Goal: Task Accomplishment & Management: Complete application form

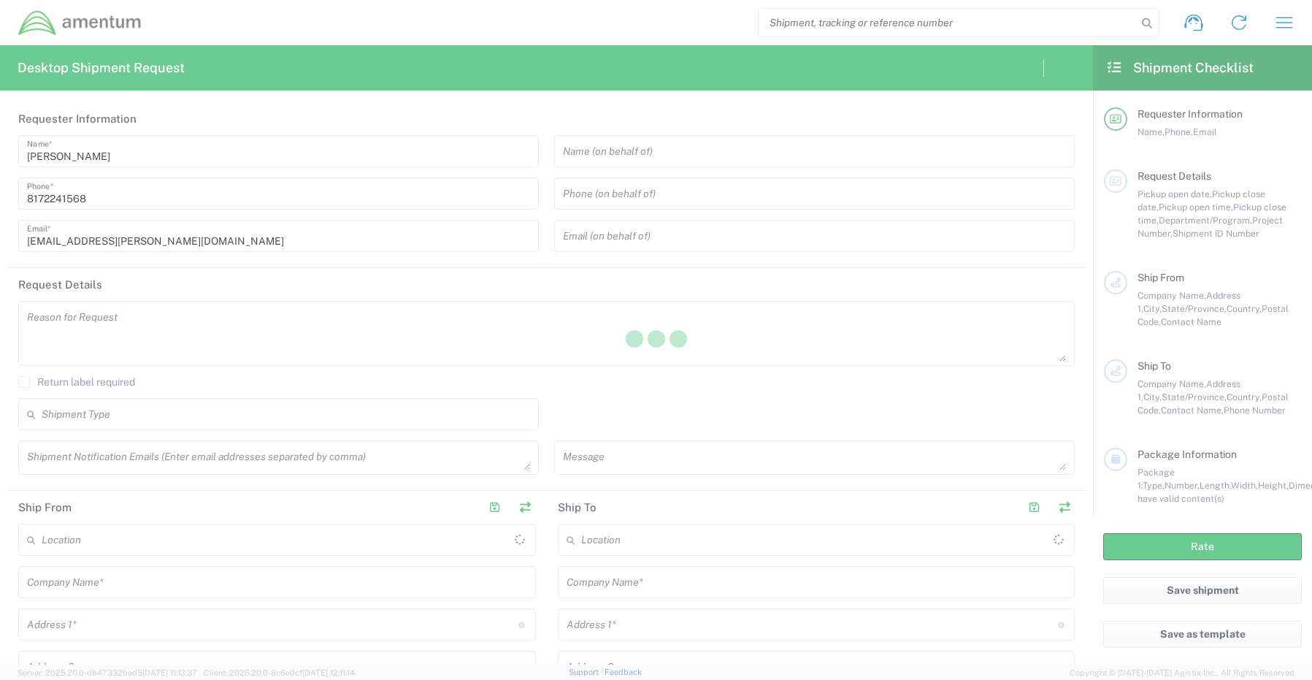
type input "[GEOGRAPHIC_DATA]"
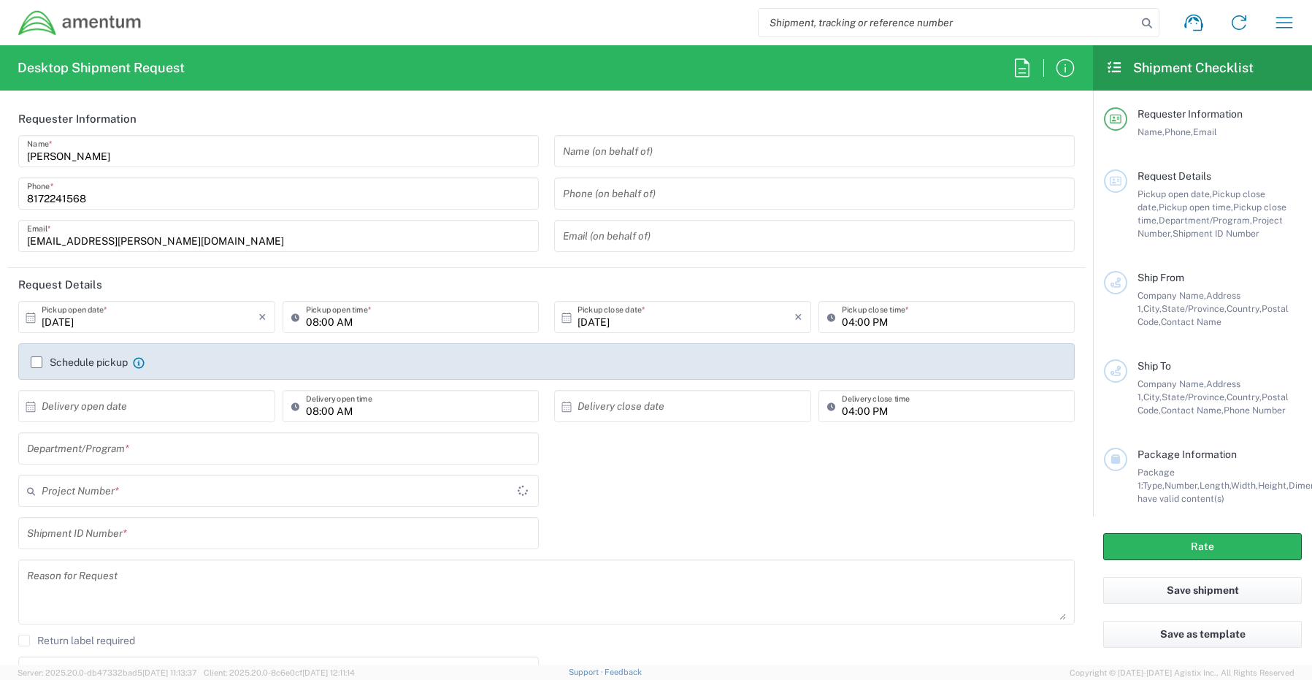
type input "CORP"
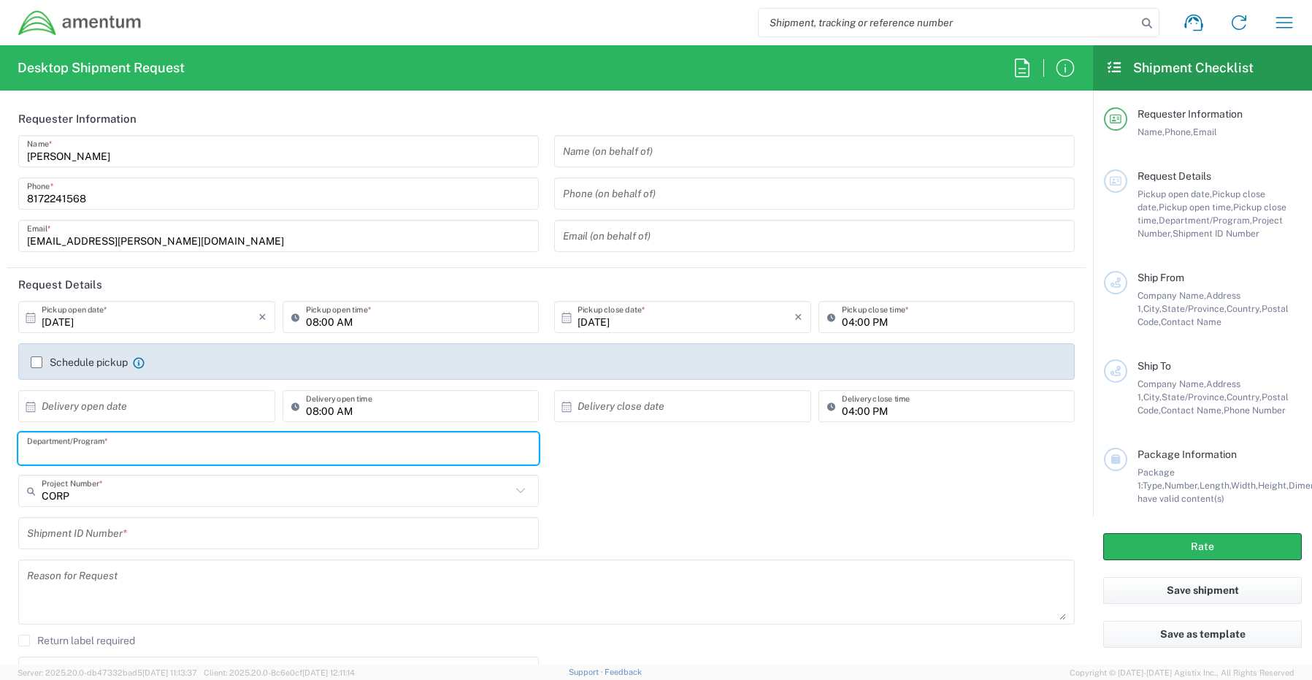
click at [118, 448] on input "text" at bounding box center [278, 449] width 503 height 26
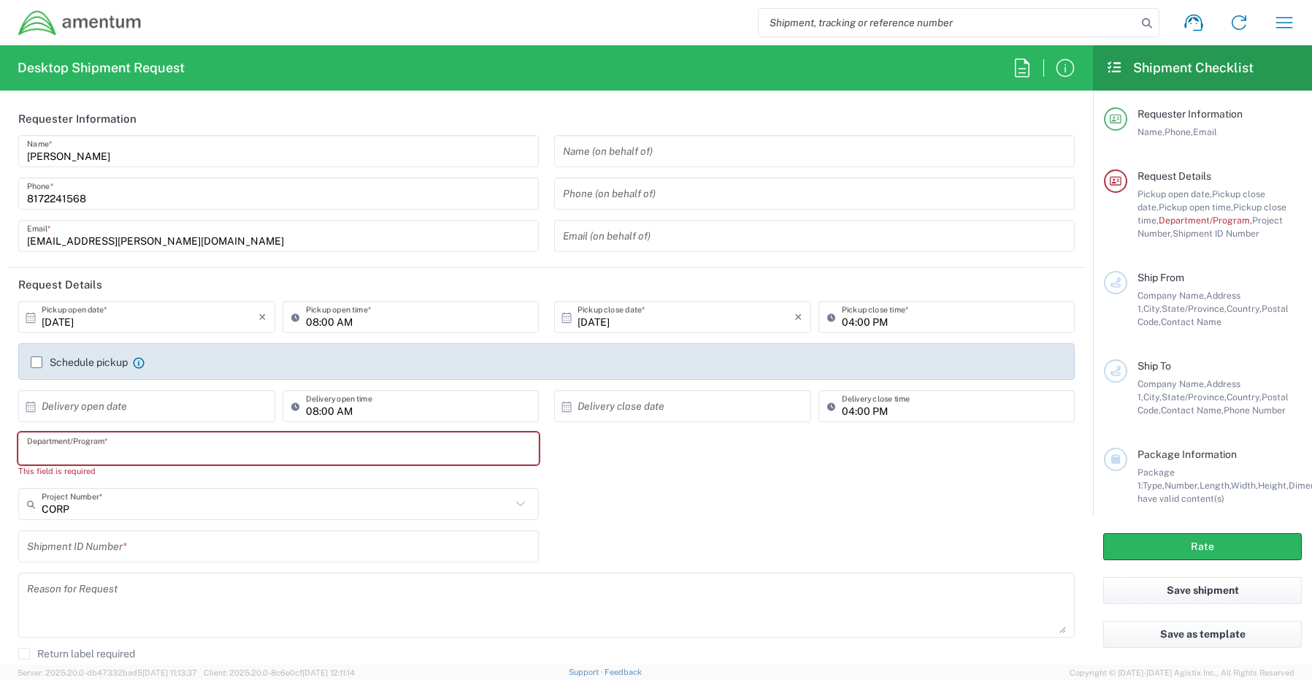
click at [99, 437] on input "text" at bounding box center [278, 449] width 503 height 26
paste input "[PERSON_NAME]"
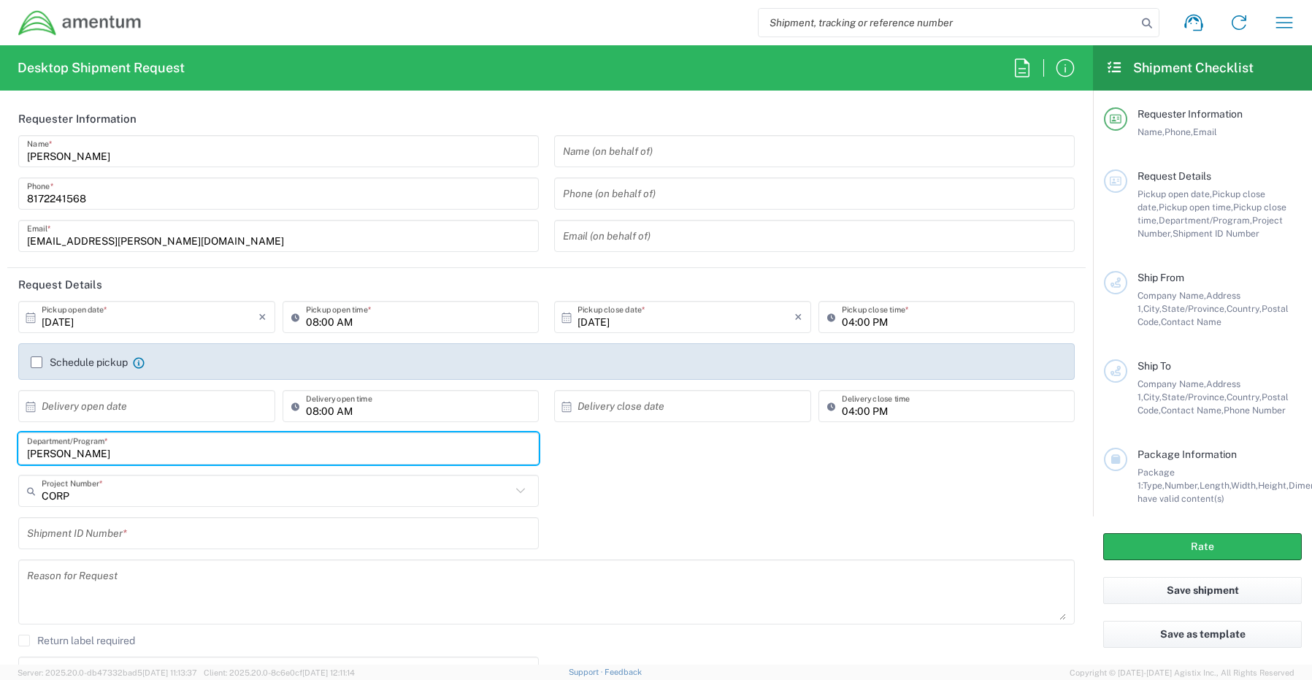
type input "[PERSON_NAME]"
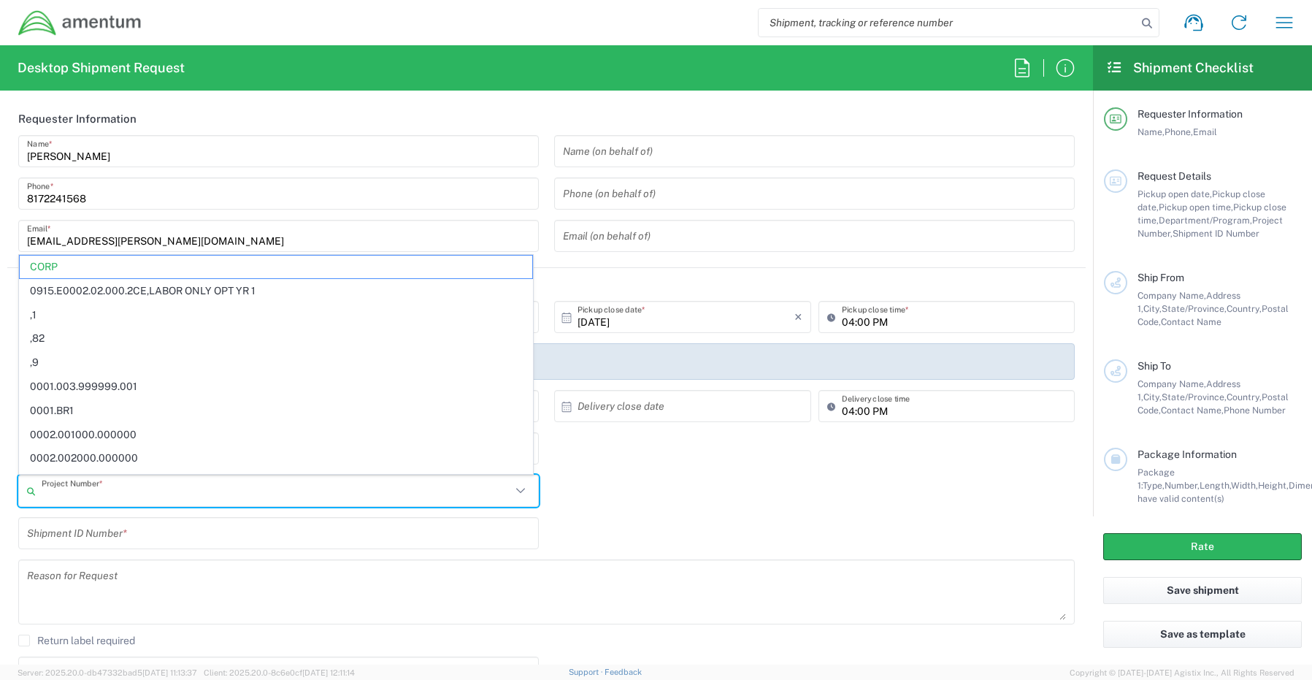
click at [69, 494] on input "text" at bounding box center [277, 491] width 470 height 26
paste input "7606.01.00.F.0001.PMO"
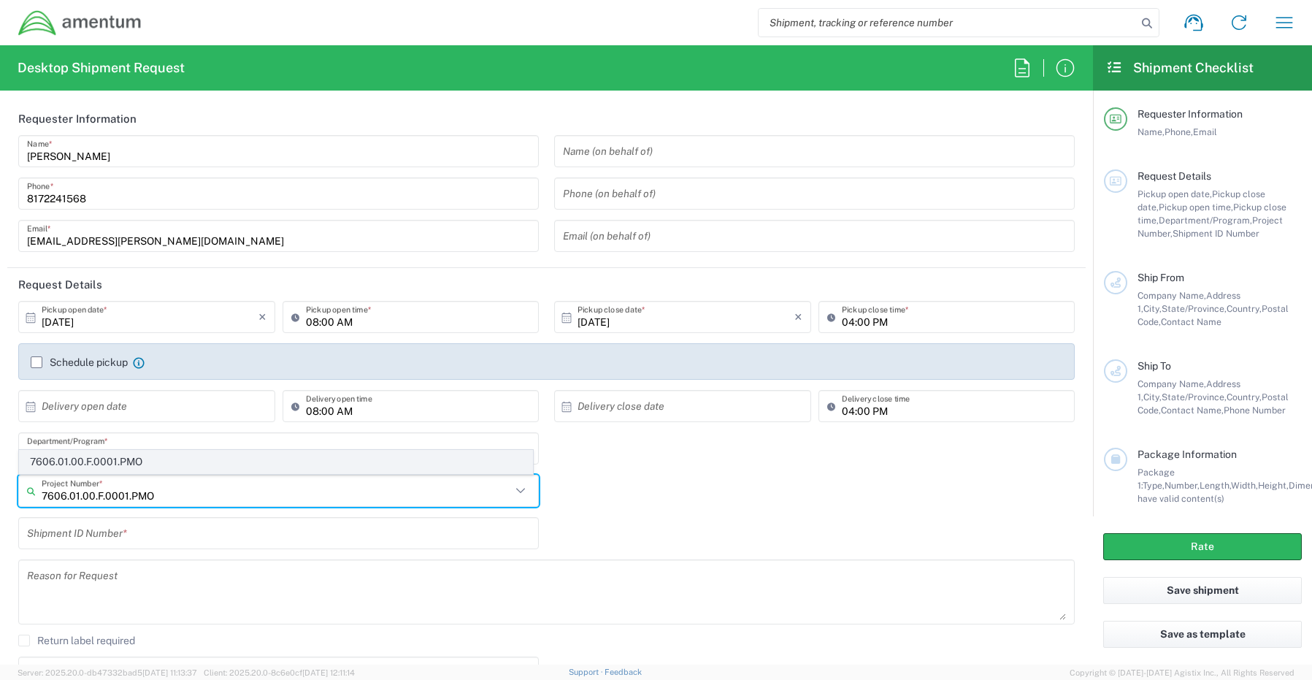
type input "7606.01.00.F.0001.PMO"
click at [96, 459] on span "7606.01.00.F.0001.PMO" at bounding box center [276, 462] width 513 height 23
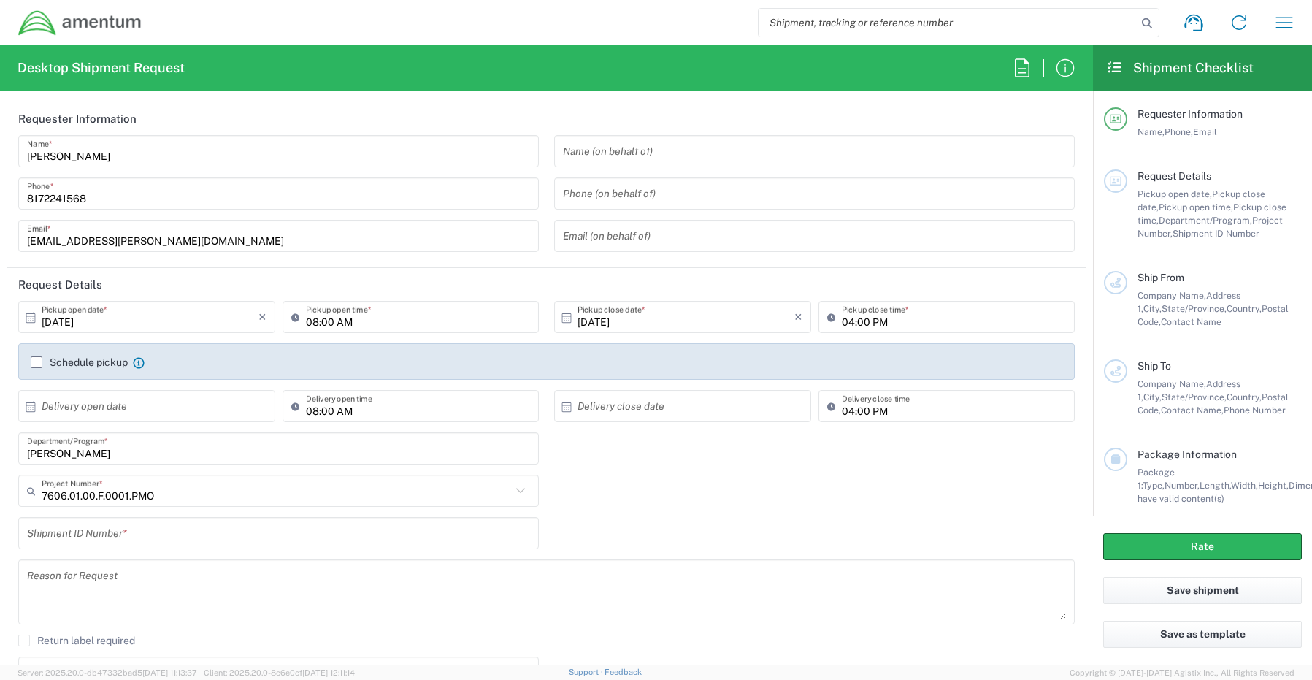
click at [64, 516] on div "7606.01.00.F.0001.PMO Project Number * 7606.01.00.F.0001.PMO" at bounding box center [279, 496] width 536 height 42
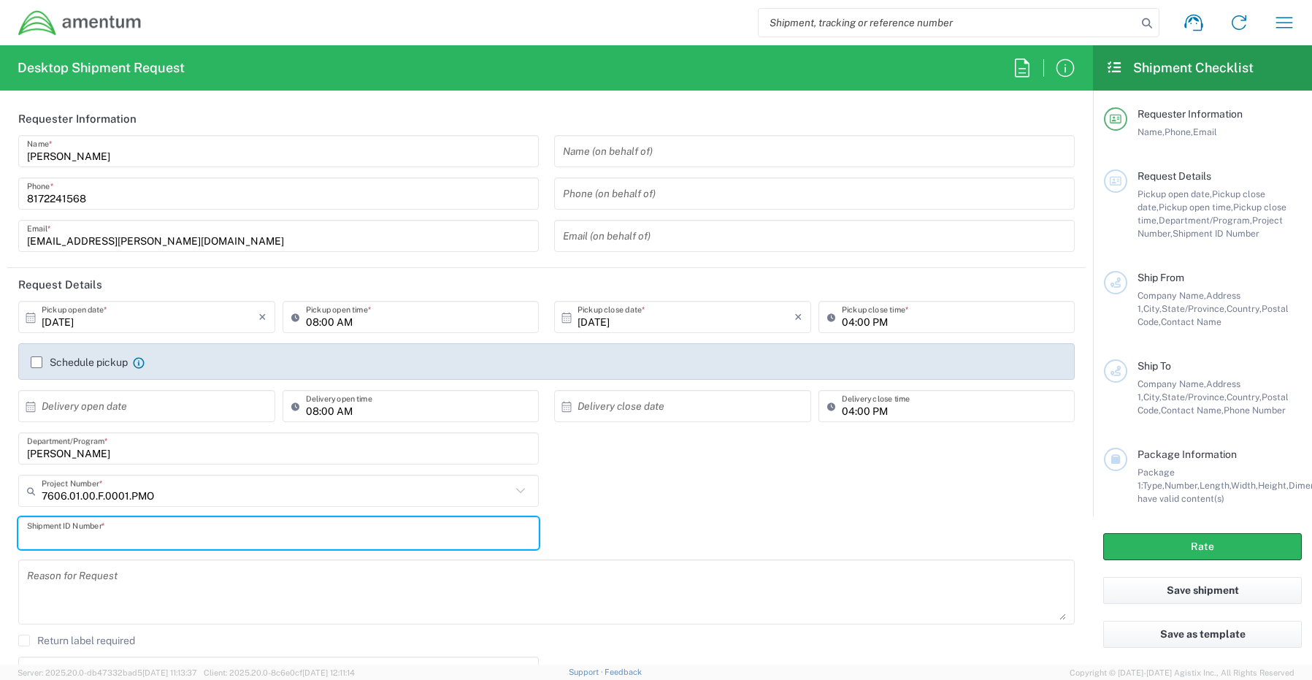
click at [65, 528] on input "text" at bounding box center [278, 534] width 503 height 26
paste input "RITM0247362 [PERSON_NAME]"
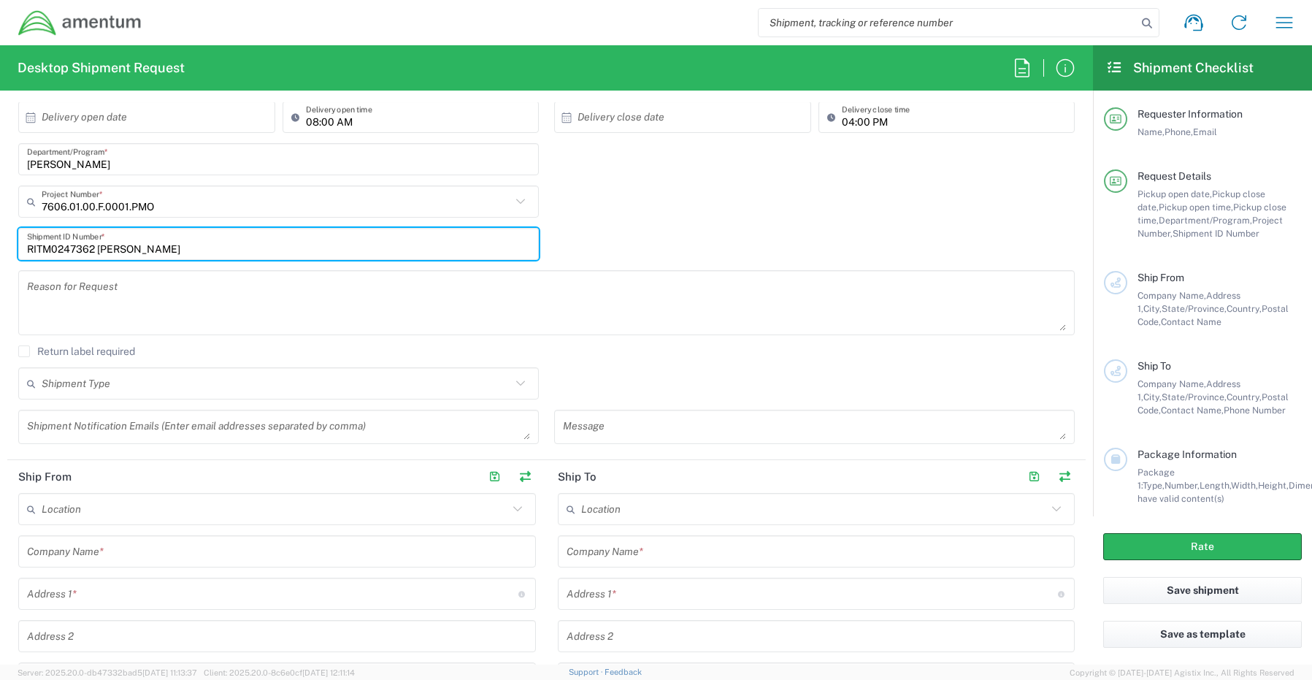
scroll to position [292, 0]
type input "RITM0247362 [PERSON_NAME]"
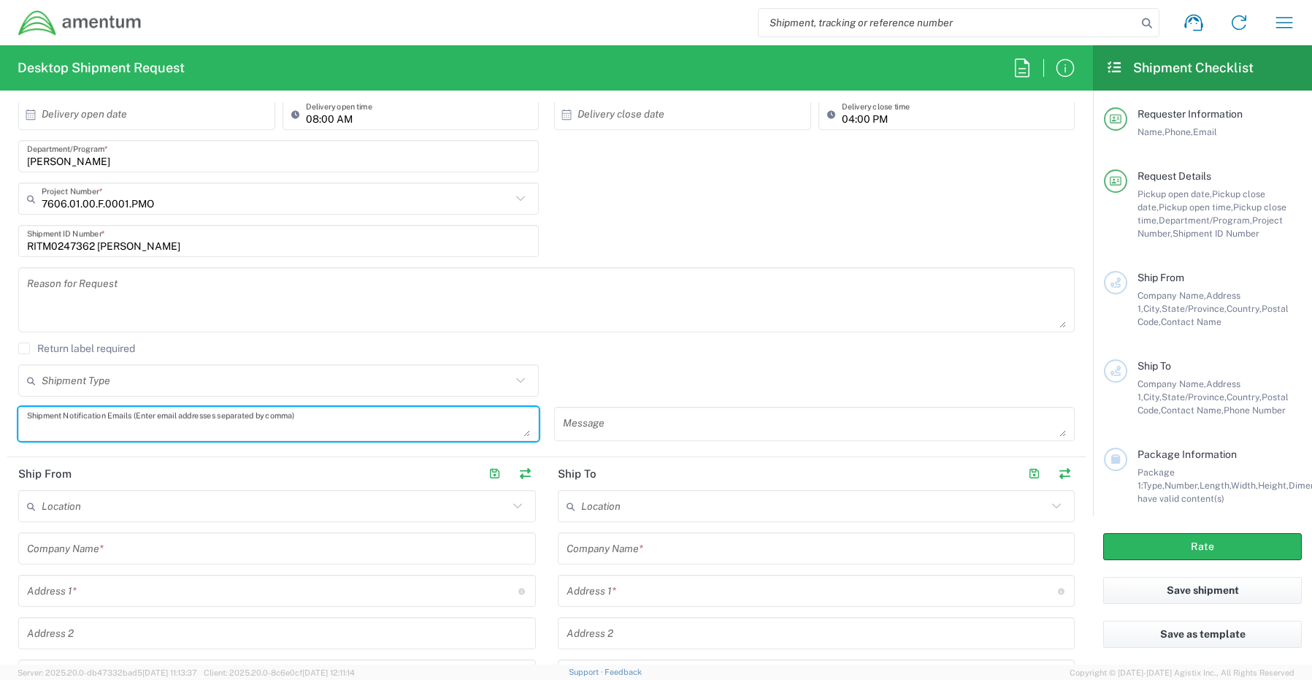
click at [65, 426] on textarea at bounding box center [278, 424] width 503 height 26
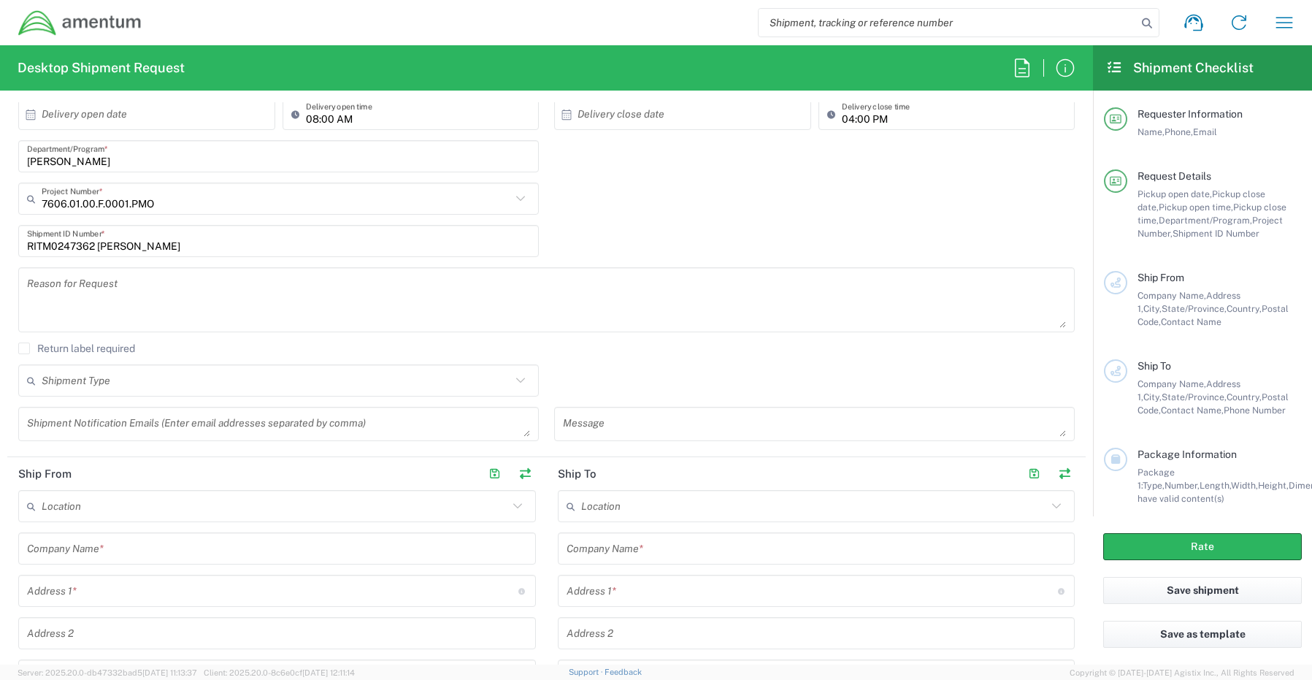
click at [53, 421] on textarea at bounding box center [278, 424] width 503 height 26
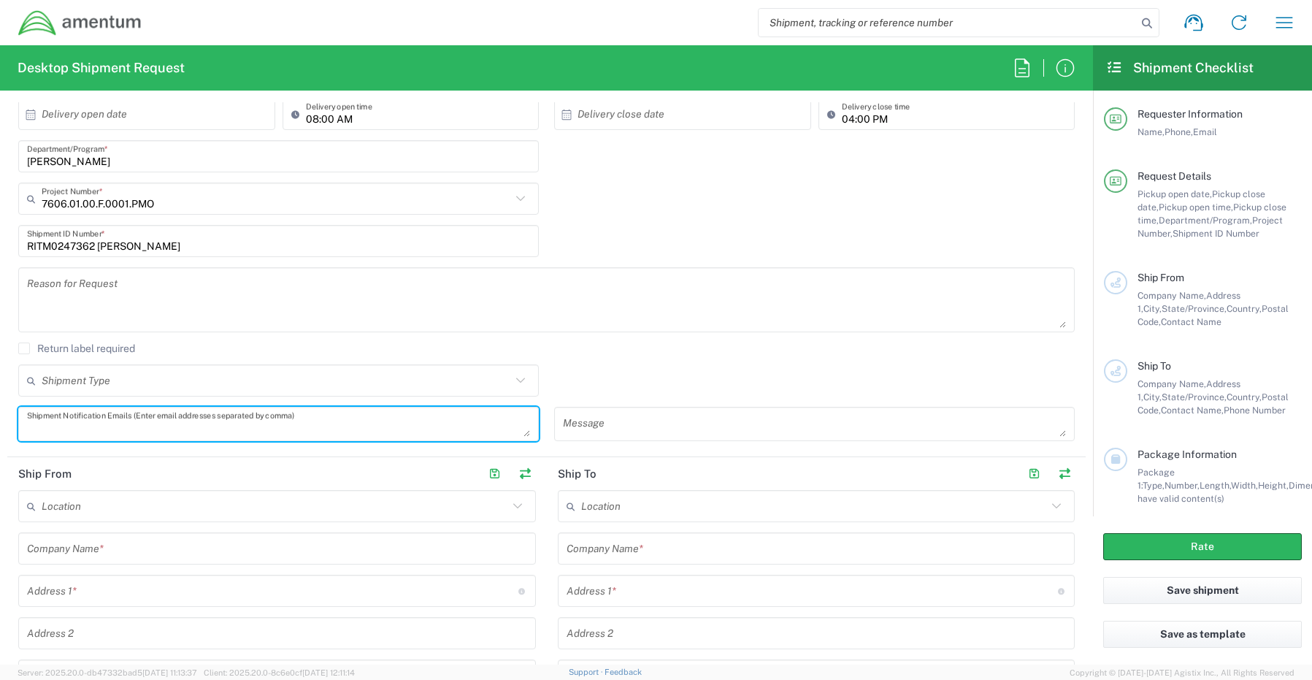
paste textarea "[PERSON_NAME][EMAIL_ADDRESS][PERSON_NAME][DOMAIN_NAME]"
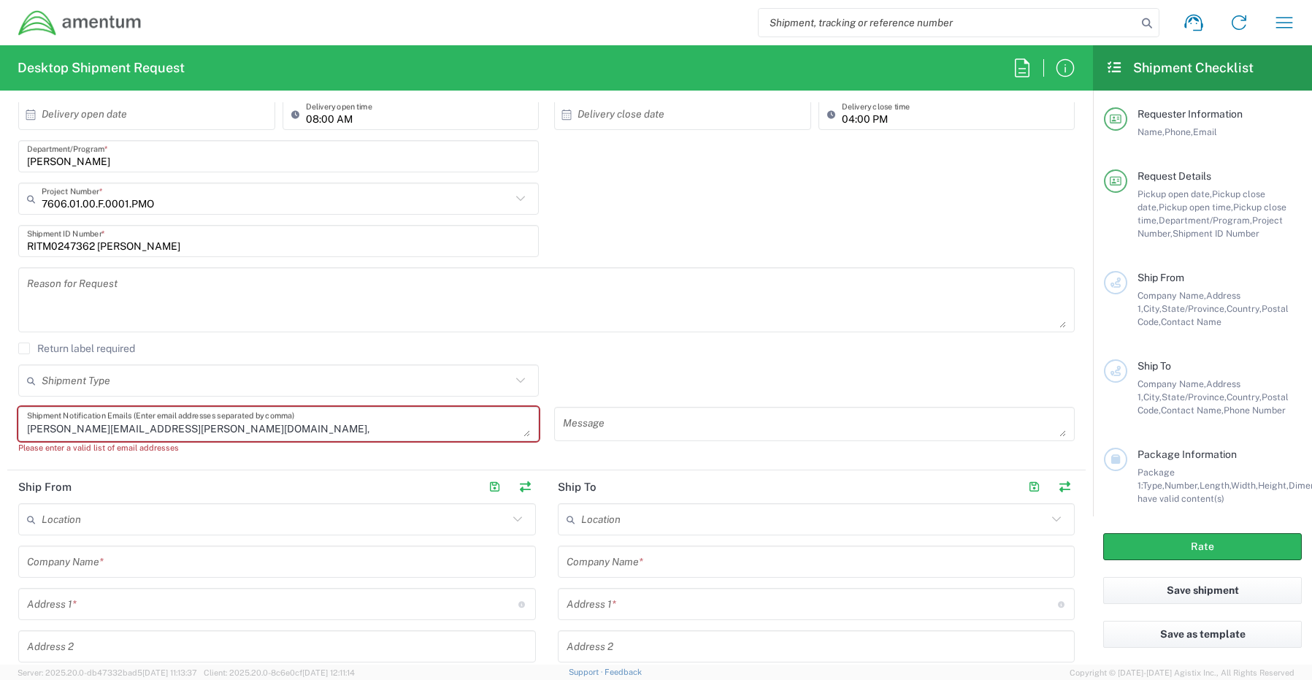
click at [218, 434] on textarea "[PERSON_NAME][EMAIL_ADDRESS][PERSON_NAME][DOMAIN_NAME]," at bounding box center [278, 424] width 503 height 26
paste textarea "[EMAIL_ADDRESS][DOMAIN_NAME]"
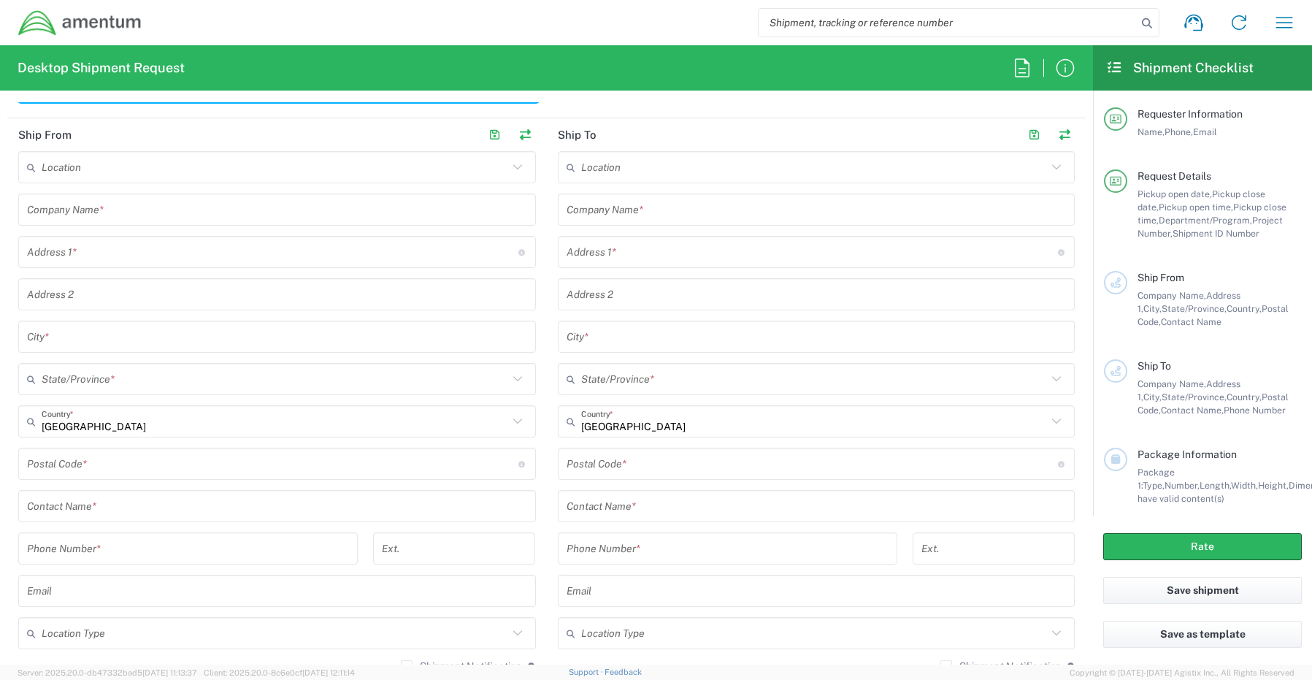
scroll to position [657, 0]
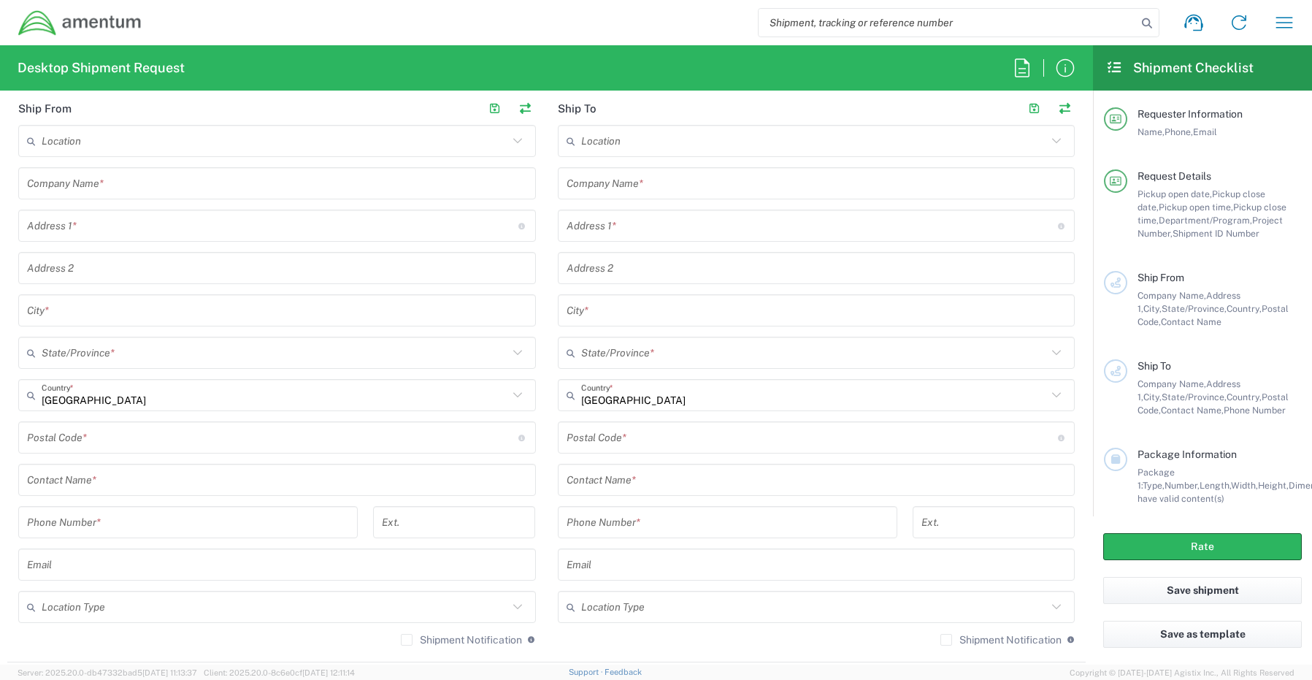
type textarea "[PERSON_NAME][EMAIL_ADDRESS][PERSON_NAME][DOMAIN_NAME], [EMAIL_ADDRESS][DOMAIN_…"
click at [93, 479] on input "text" at bounding box center [277, 480] width 500 height 26
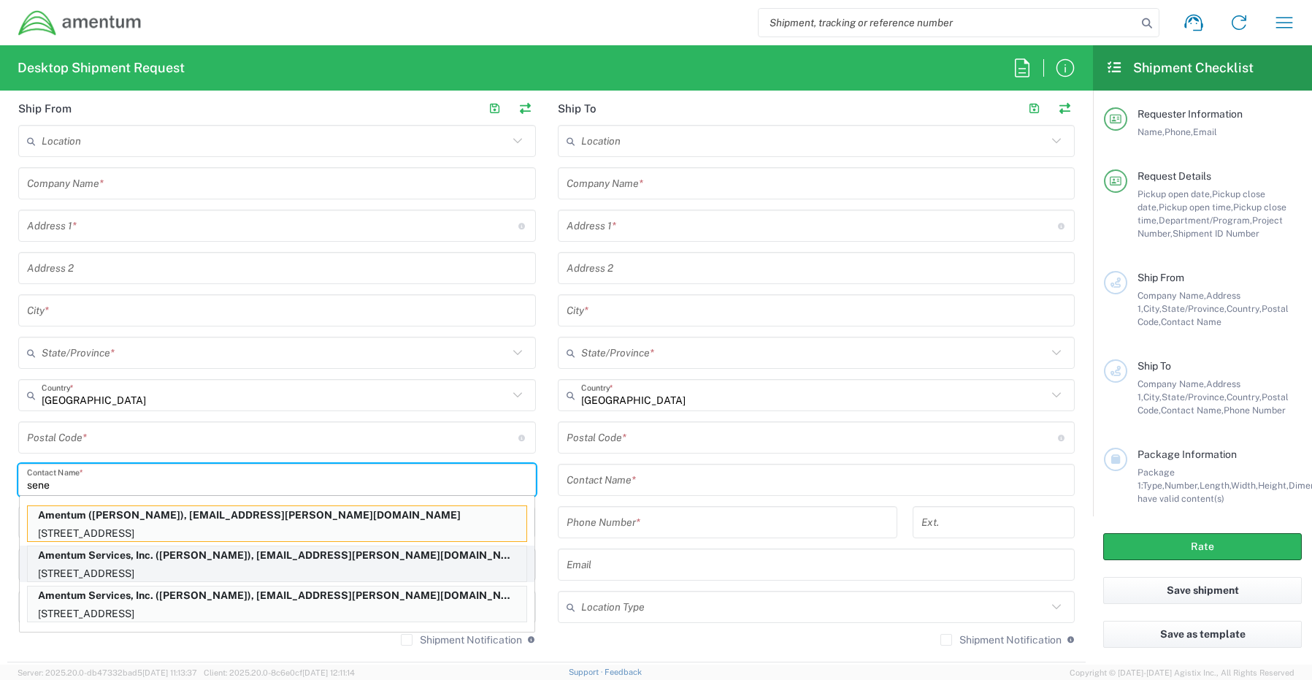
type input "sene"
click at [120, 570] on p "[STREET_ADDRESS]" at bounding box center [277, 574] width 499 height 18
type input "Amentum Services, Inc."
type input "[STREET_ADDRESS]"
type input "[GEOGRAPHIC_DATA]"
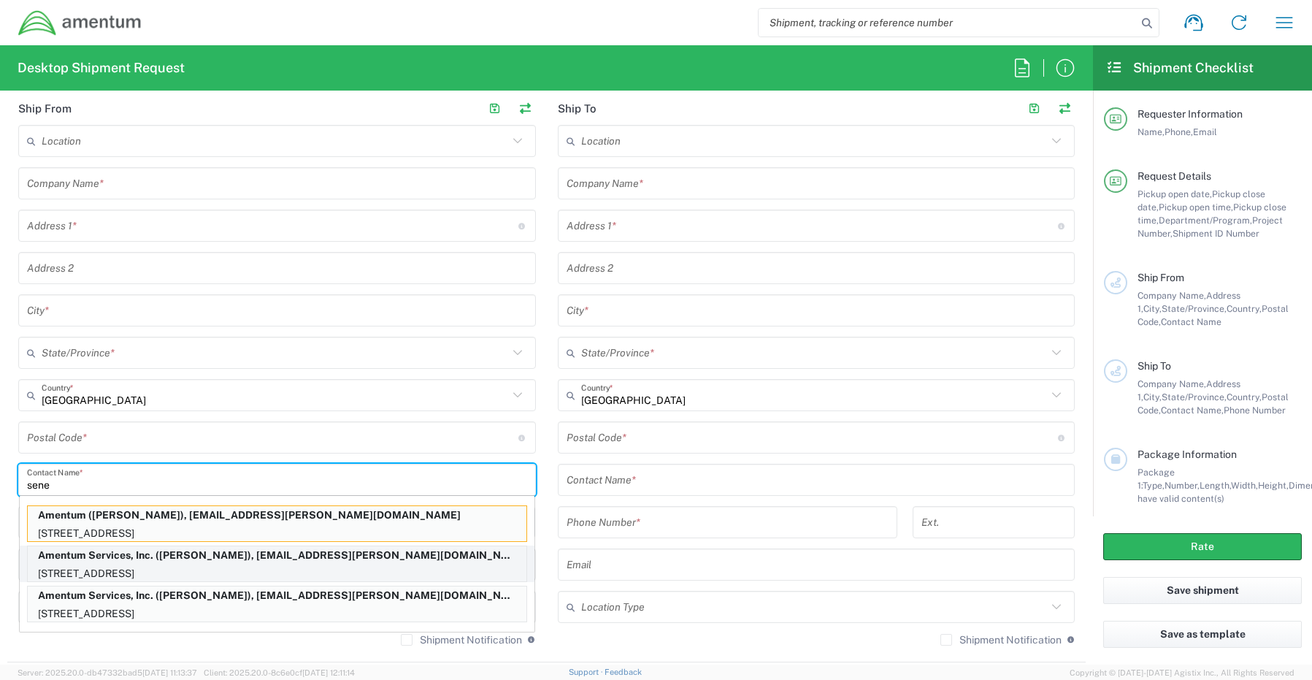
type input "[US_STATE]"
type input "76177"
type input "[PERSON_NAME]"
type input "[PHONE_NUMBER]"
type input "[EMAIL_ADDRESS][PERSON_NAME][DOMAIN_NAME]"
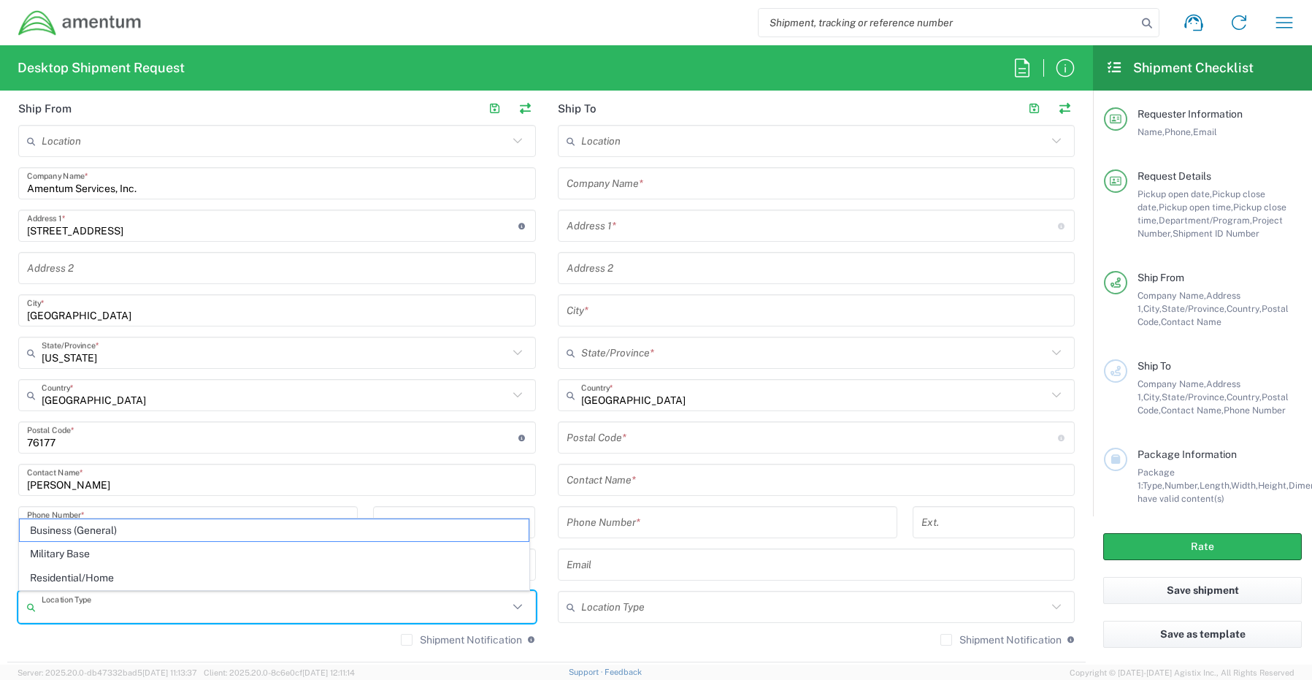
drag, startPoint x: 96, startPoint y: 600, endPoint x: 89, endPoint y: 616, distance: 17.7
click at [96, 602] on input "text" at bounding box center [275, 608] width 467 height 26
click at [80, 531] on span "Business (General)" at bounding box center [274, 530] width 509 height 23
type input "Business (General)"
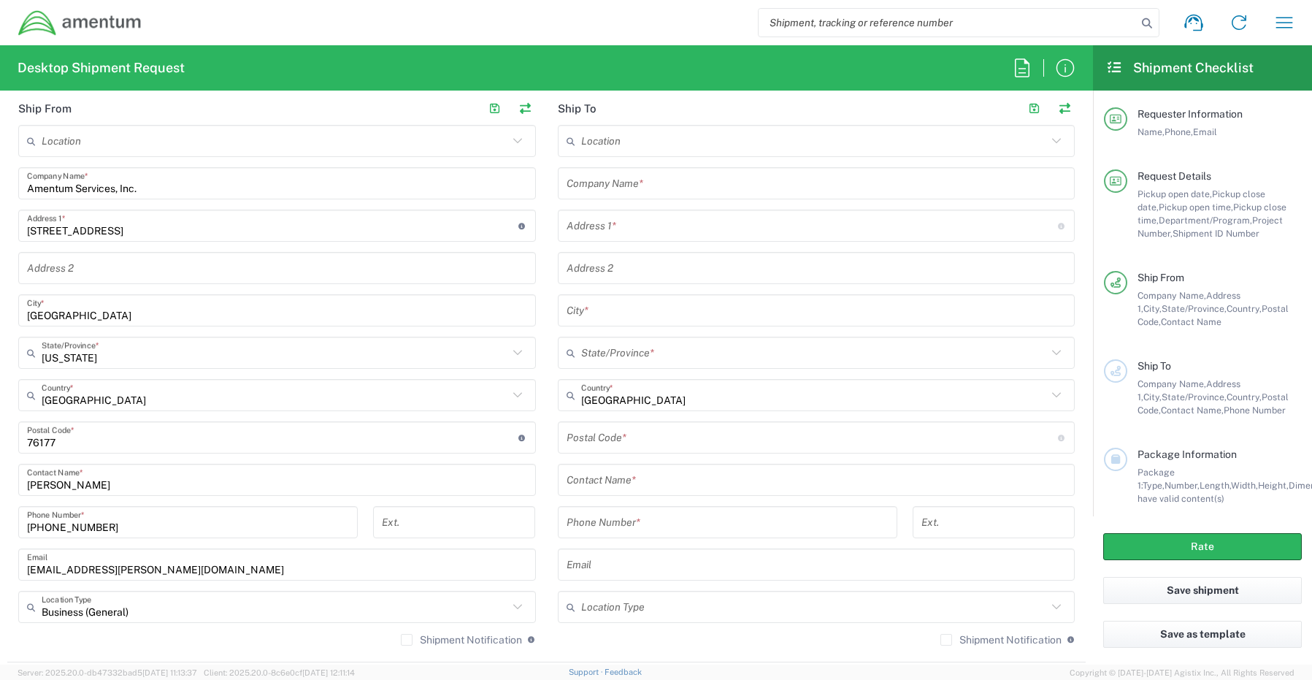
click at [401, 640] on label "Shipment Notification" at bounding box center [461, 640] width 121 height 12
click at [407, 640] on input "Shipment Notification" at bounding box center [407, 640] width 0 height 0
click at [643, 181] on input "text" at bounding box center [817, 184] width 500 height 26
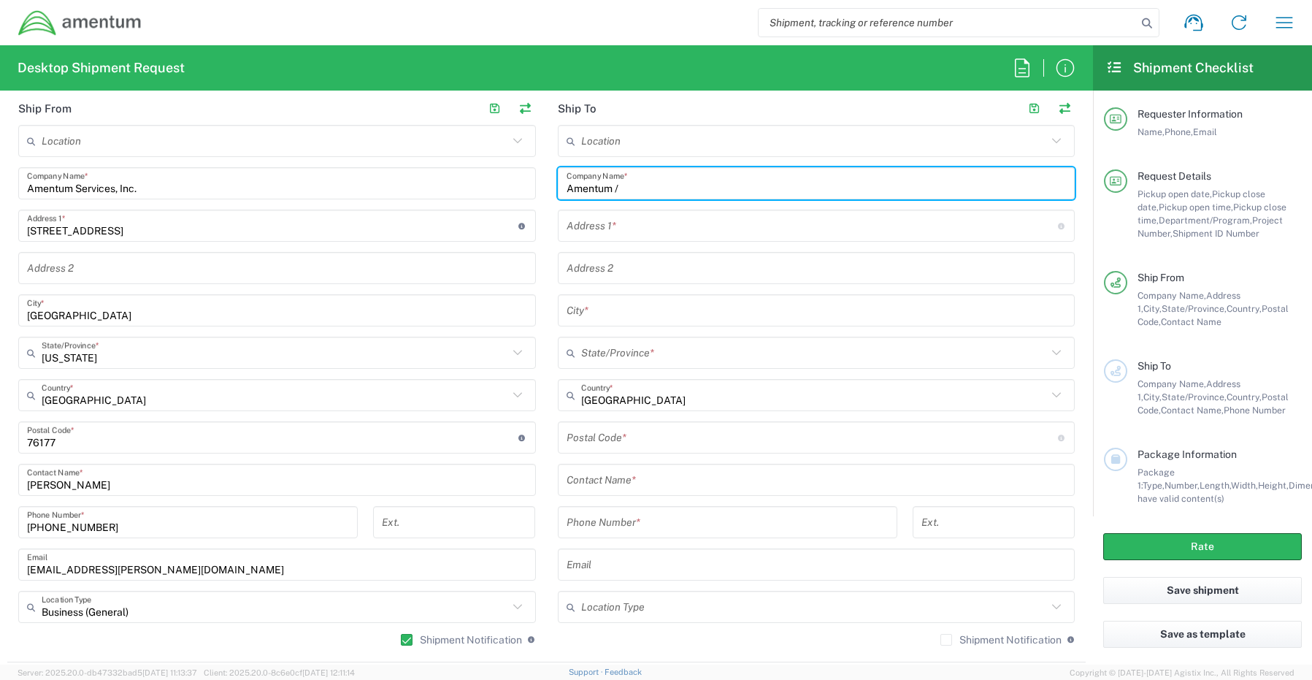
paste input "[PERSON_NAME]"
type input "Amentum / [PERSON_NAME]"
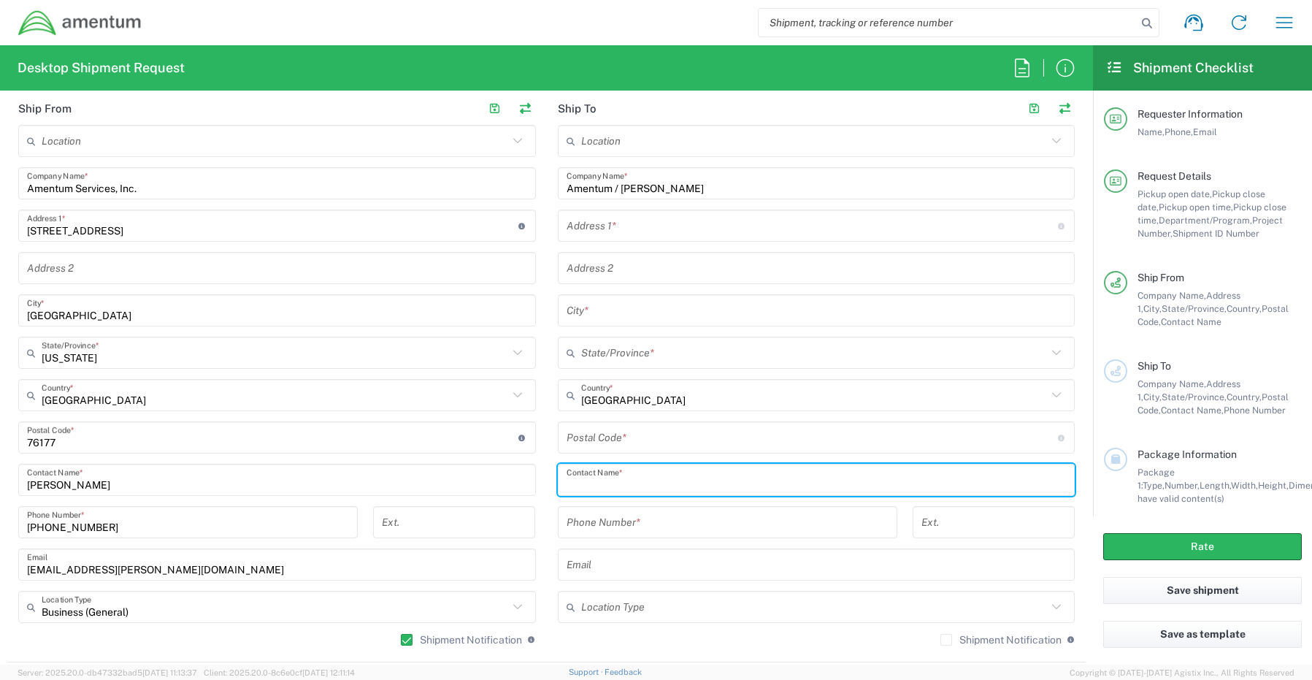
click at [595, 481] on input "text" at bounding box center [817, 480] width 500 height 26
paste input "[PERSON_NAME]"
type input "[PERSON_NAME]"
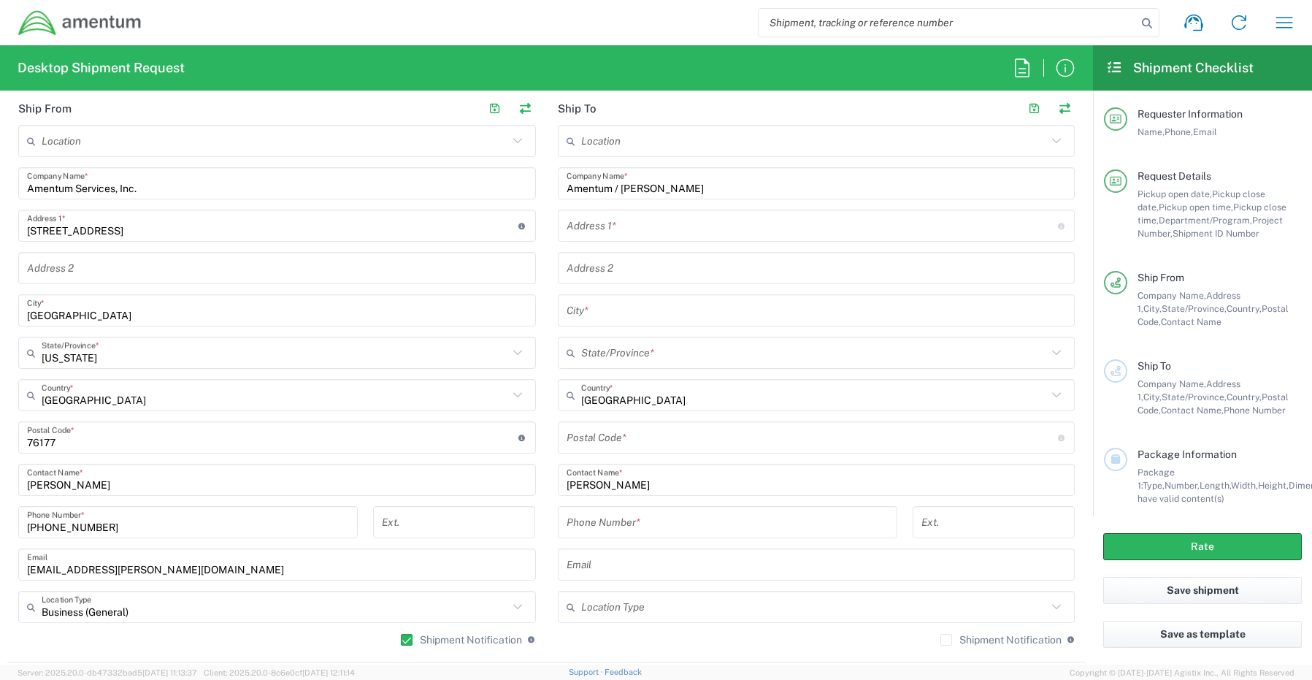
click at [630, 217] on input "text" at bounding box center [813, 226] width 492 height 26
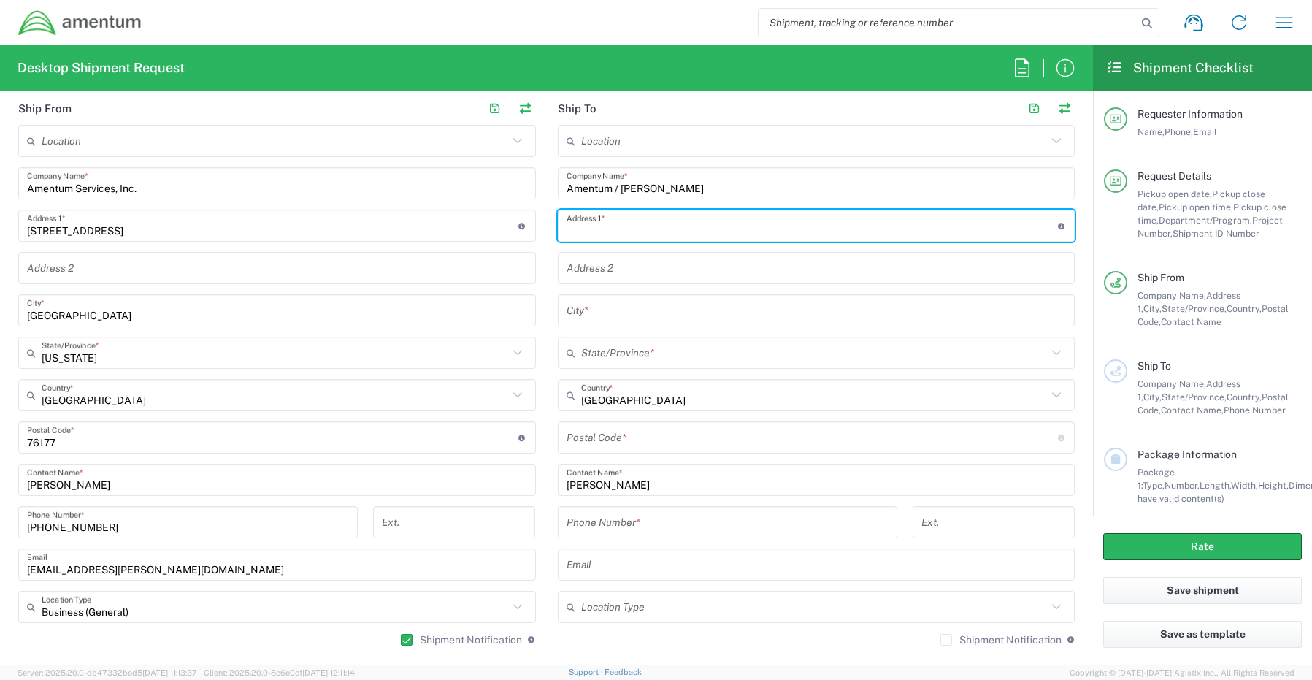
paste input "[STREET_ADDRESS][PERSON_NAME]"
type input "[STREET_ADDRESS][PERSON_NAME]"
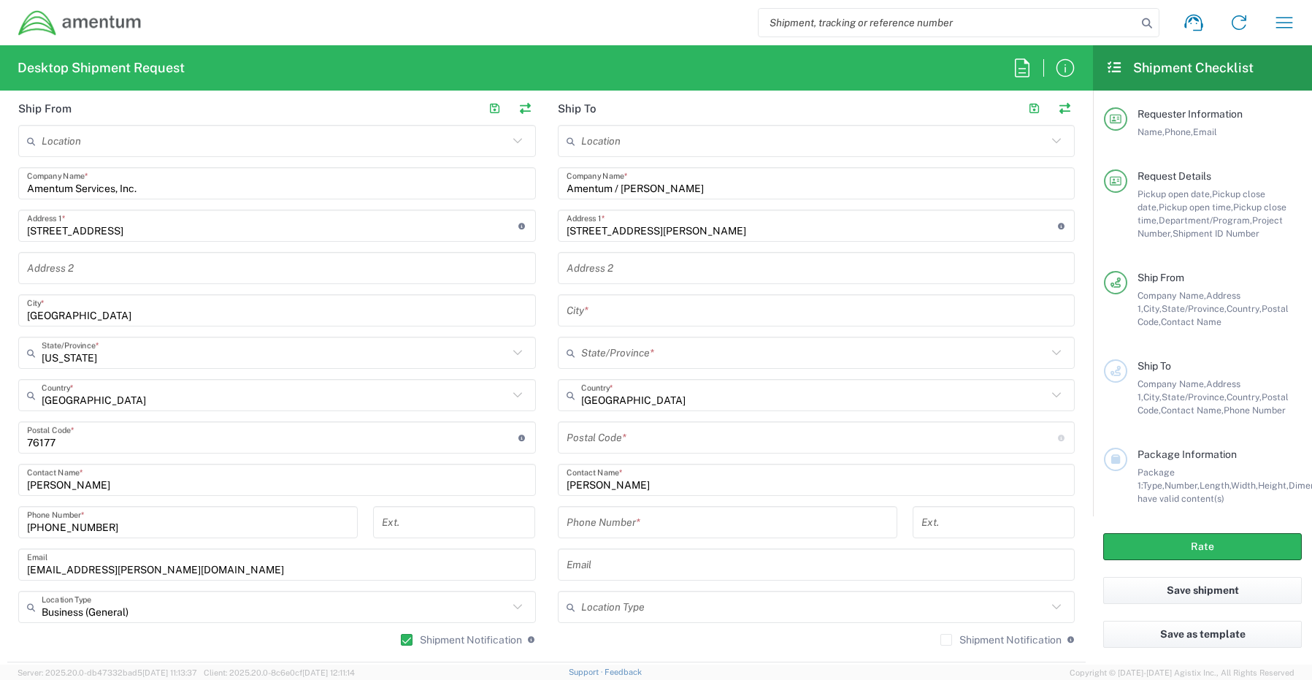
click at [588, 309] on input "text" at bounding box center [817, 311] width 500 height 26
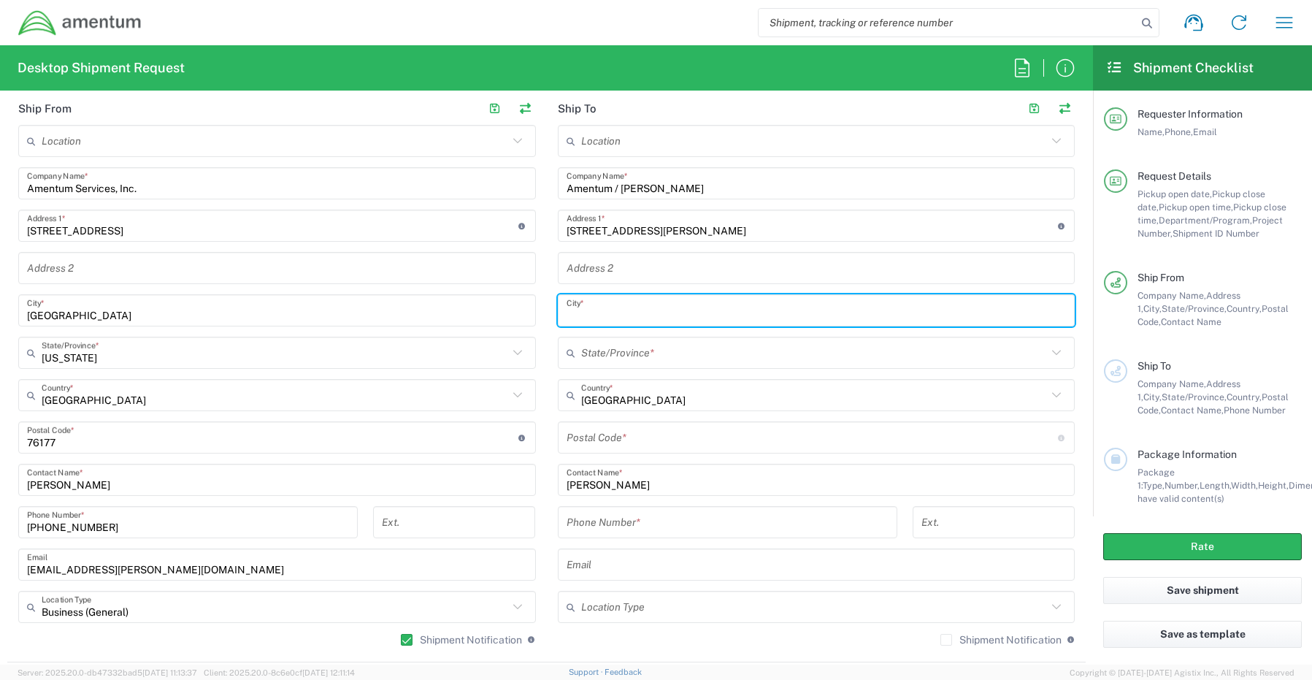
paste input "[US_STATE]"
type input "[US_STATE]"
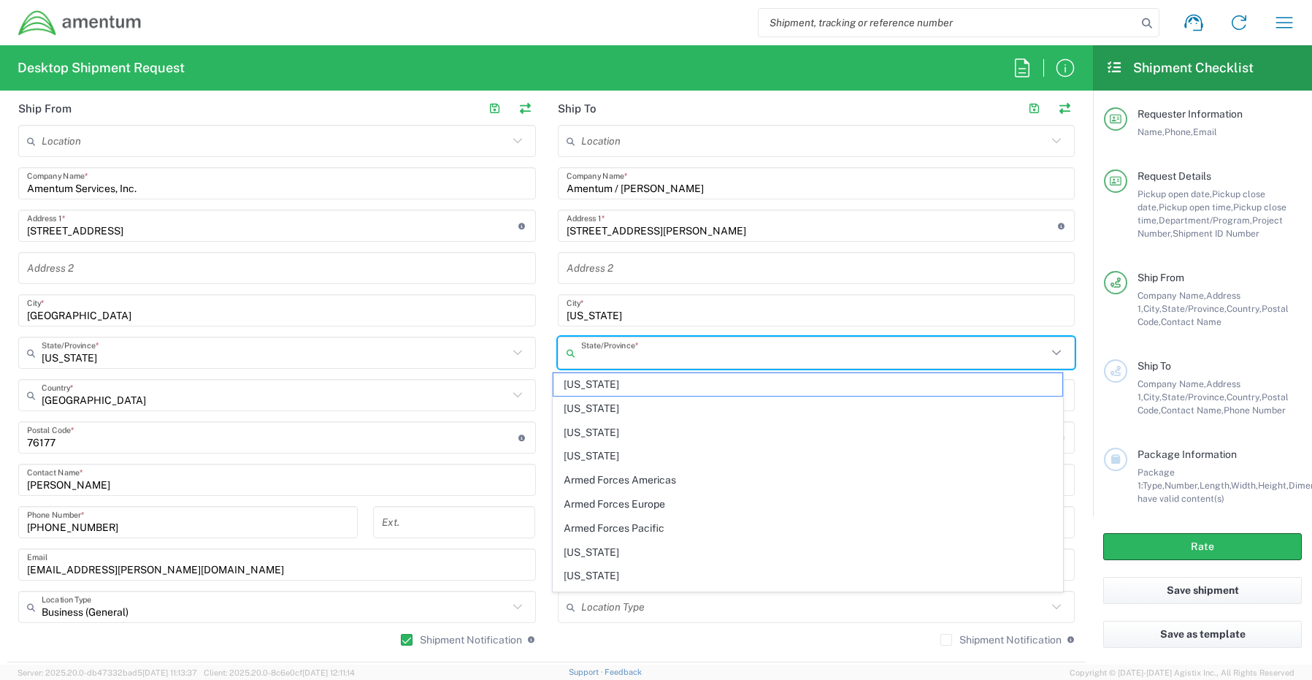
click at [597, 351] on input "text" at bounding box center [814, 353] width 467 height 26
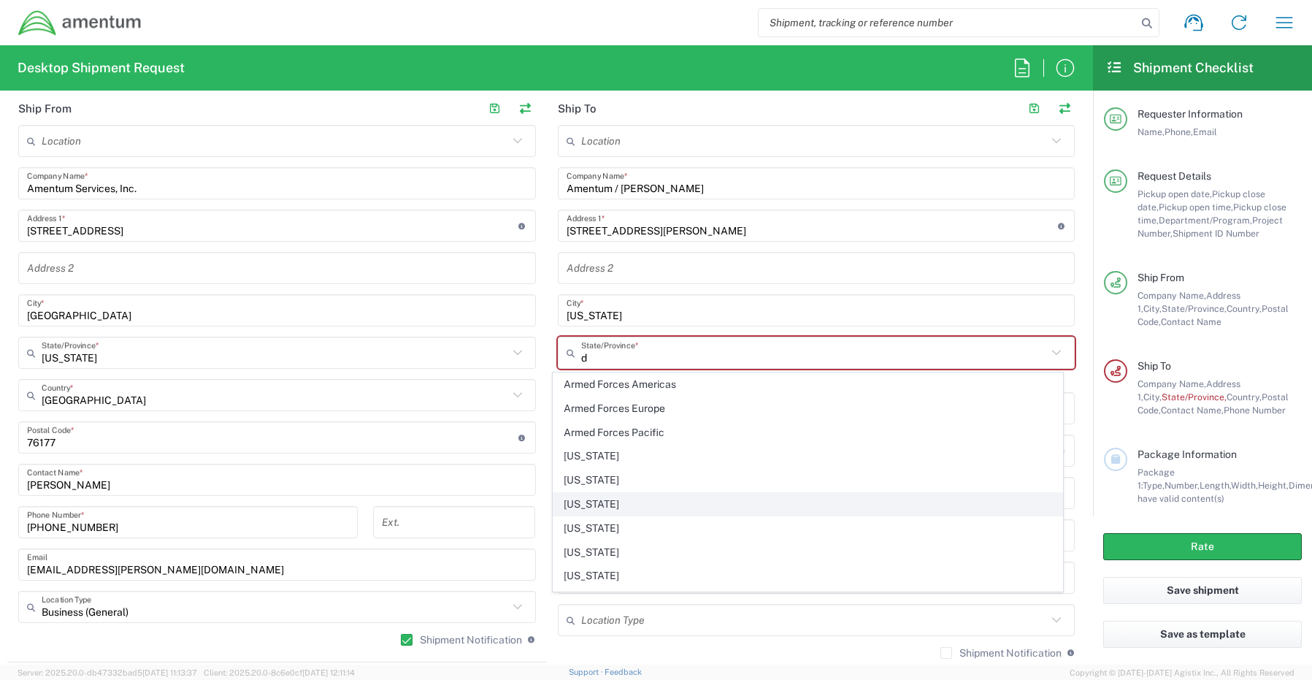
click at [624, 507] on span "[US_STATE]" at bounding box center [808, 504] width 509 height 23
type input "[US_STATE]"
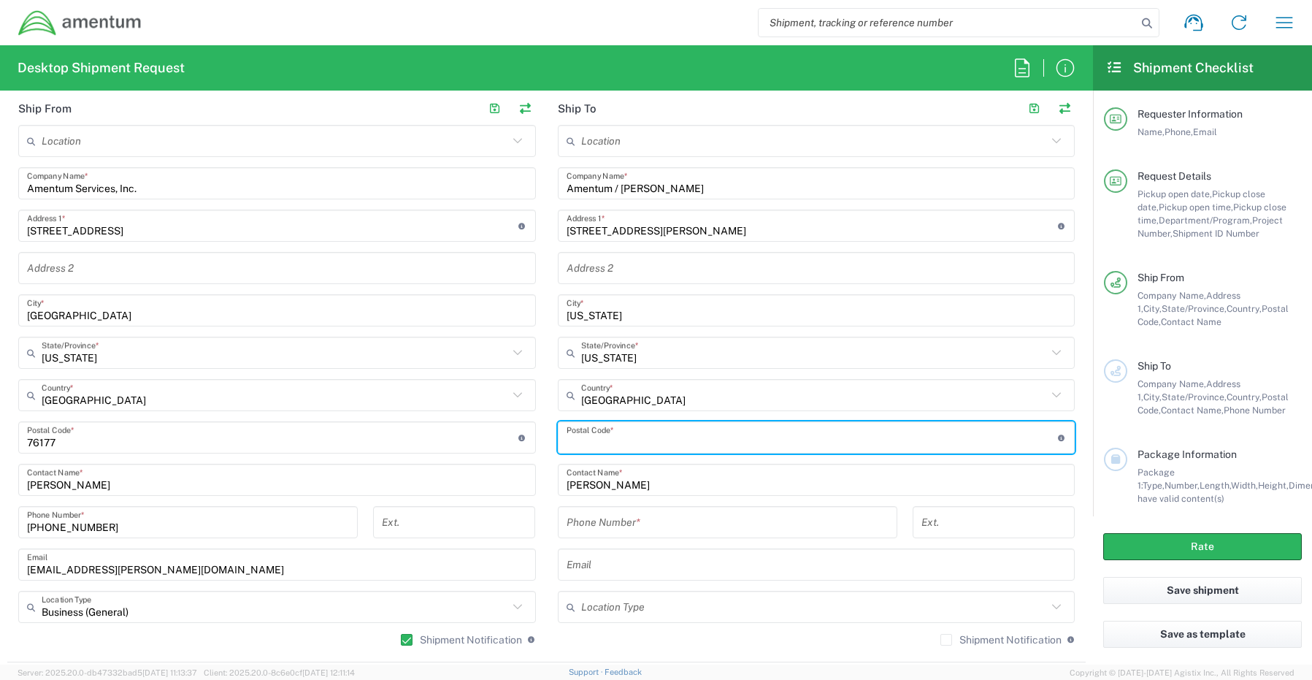
click at [614, 434] on input "undefined" at bounding box center [813, 438] width 492 height 26
paste input "20010,"
type input "20010"
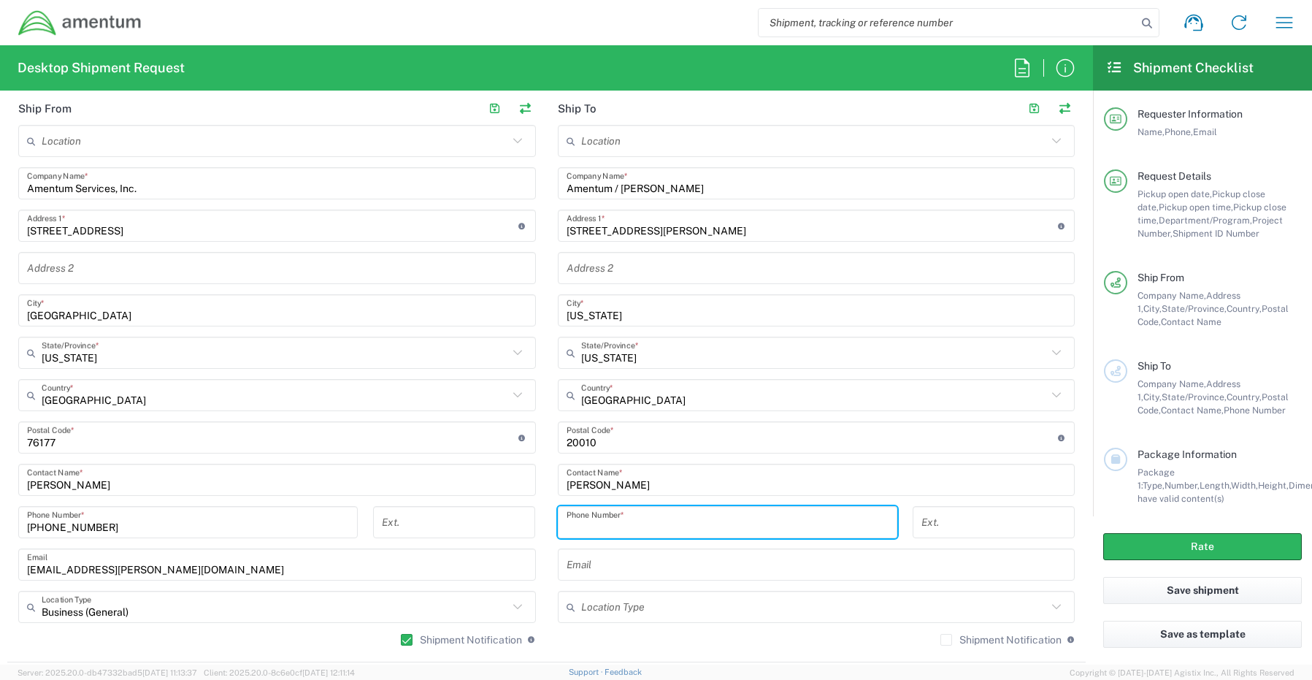
click at [578, 529] on input "tel" at bounding box center [728, 523] width 322 height 26
paste input "[PHONE_NUMBER]"
type input "[PHONE_NUMBER]"
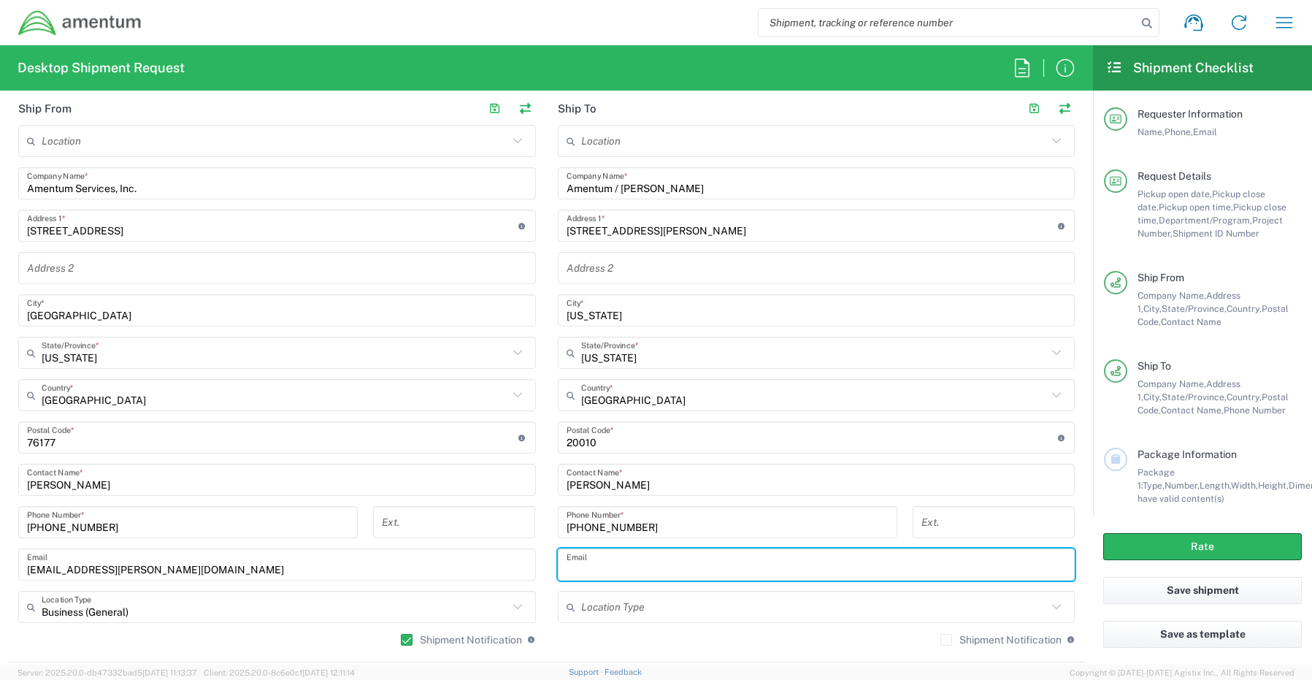
click at [600, 570] on input "text" at bounding box center [817, 565] width 500 height 26
paste input "[PERSON_NAME][EMAIL_ADDRESS][DOMAIN_NAME]"
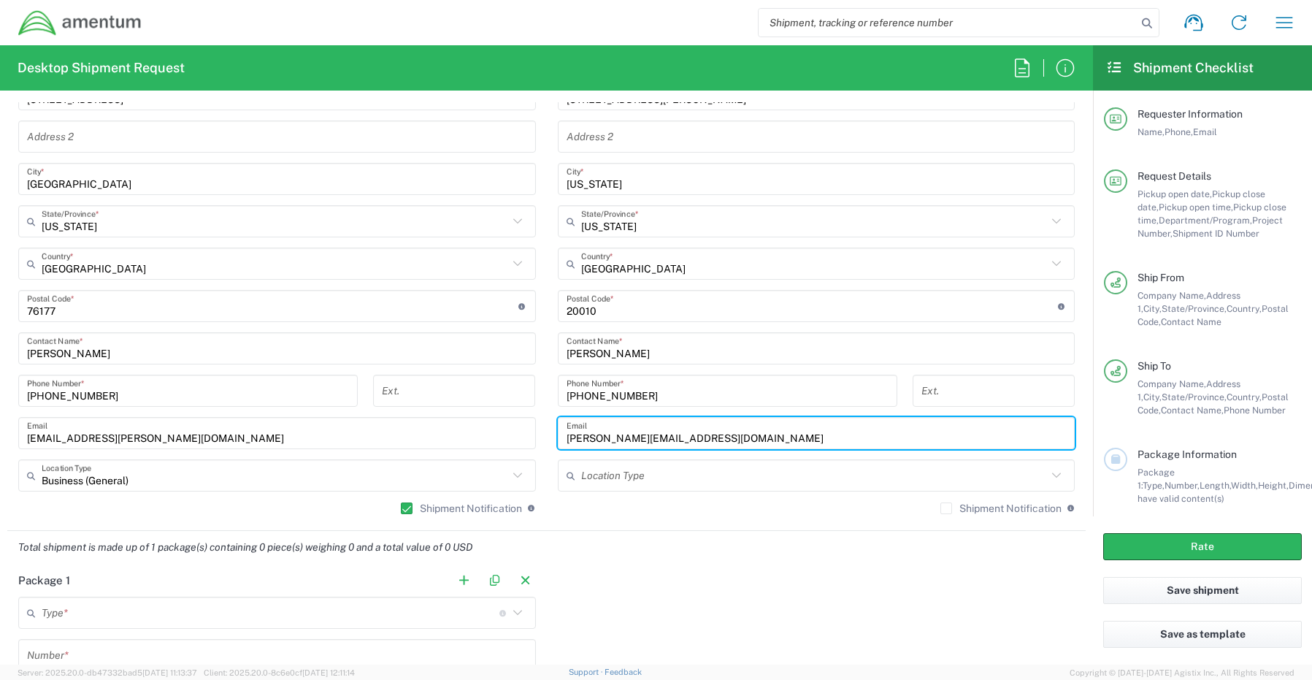
scroll to position [803, 0]
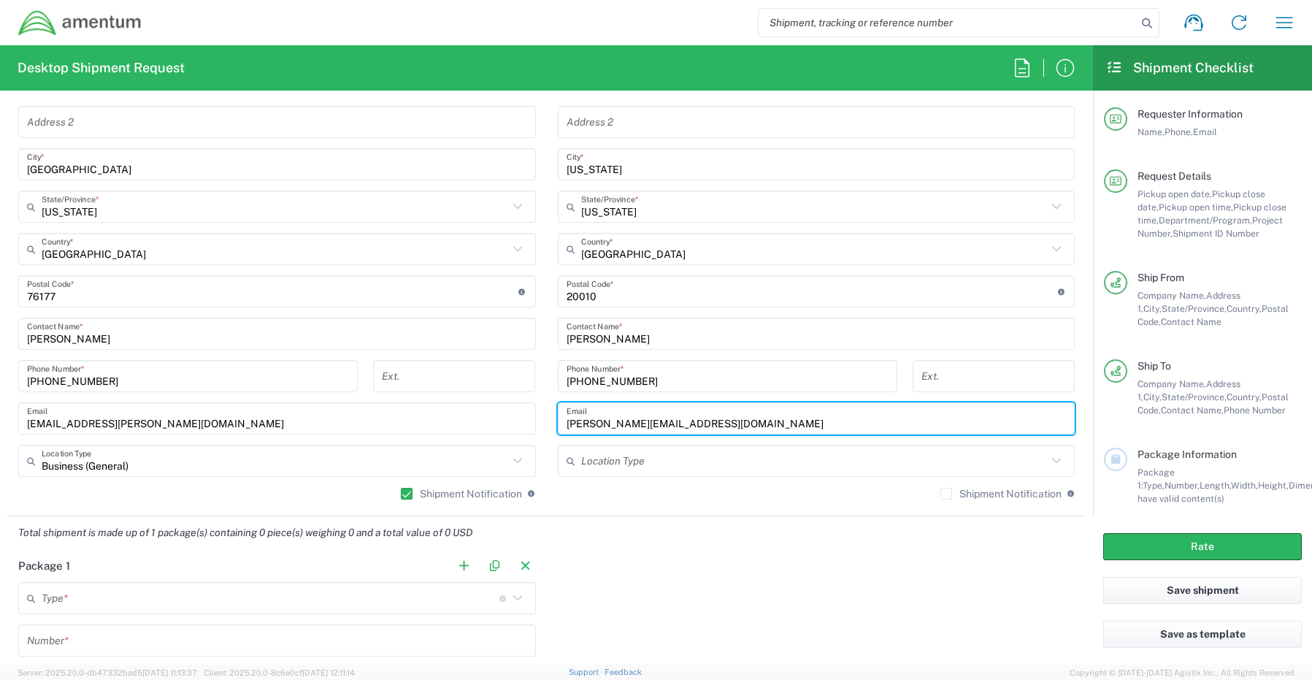
type input "[PERSON_NAME][EMAIL_ADDRESS][DOMAIN_NAME]"
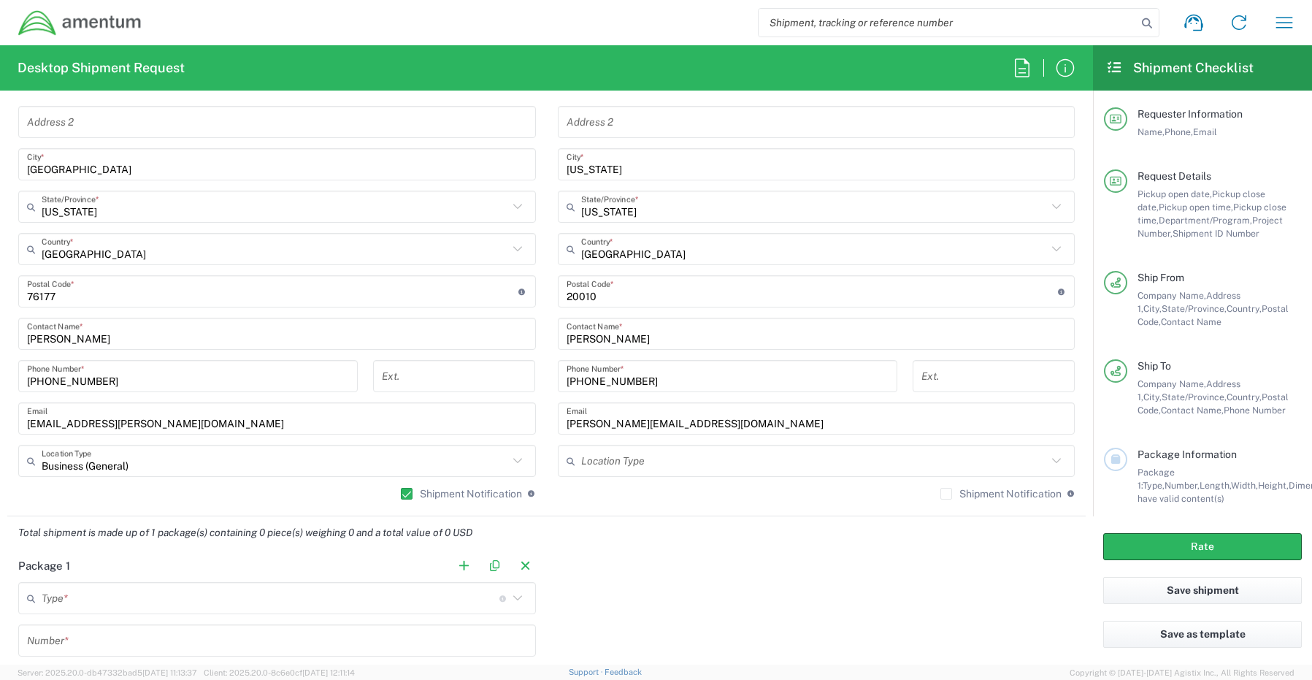
click at [941, 493] on label "Shipment Notification" at bounding box center [1001, 494] width 121 height 12
click at [947, 494] on input "Shipment Notification" at bounding box center [947, 494] width 0 height 0
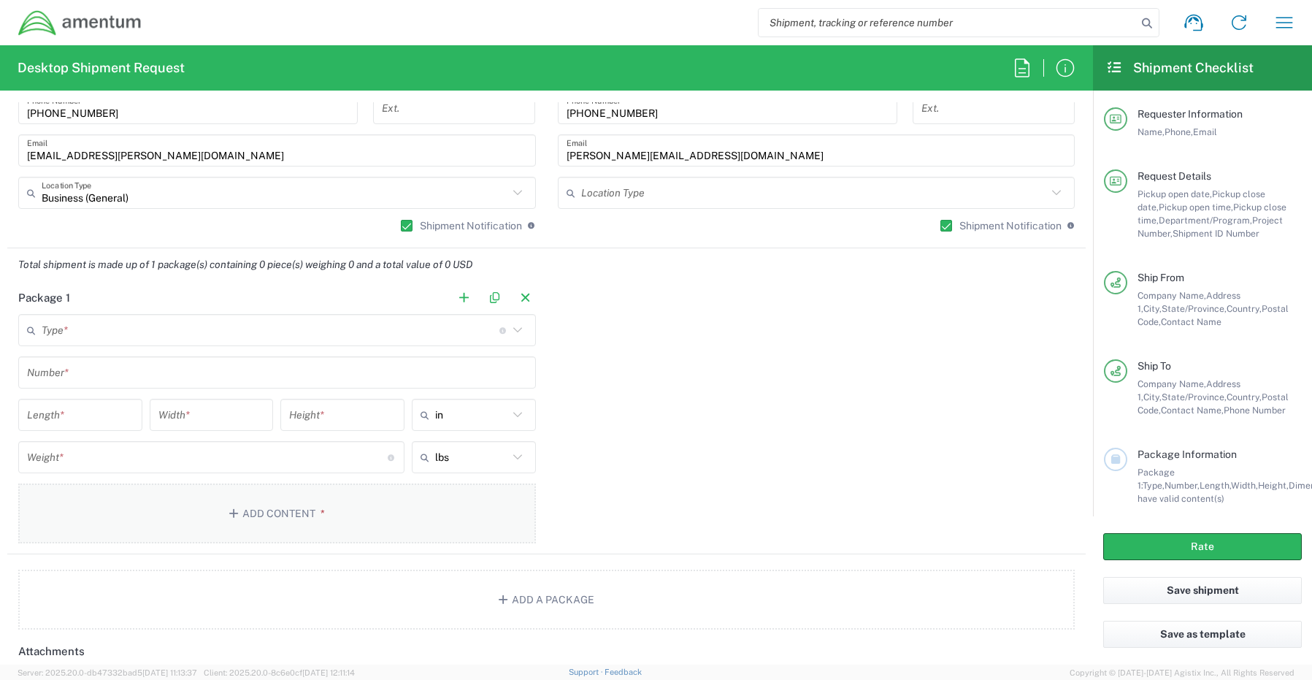
scroll to position [1096, 0]
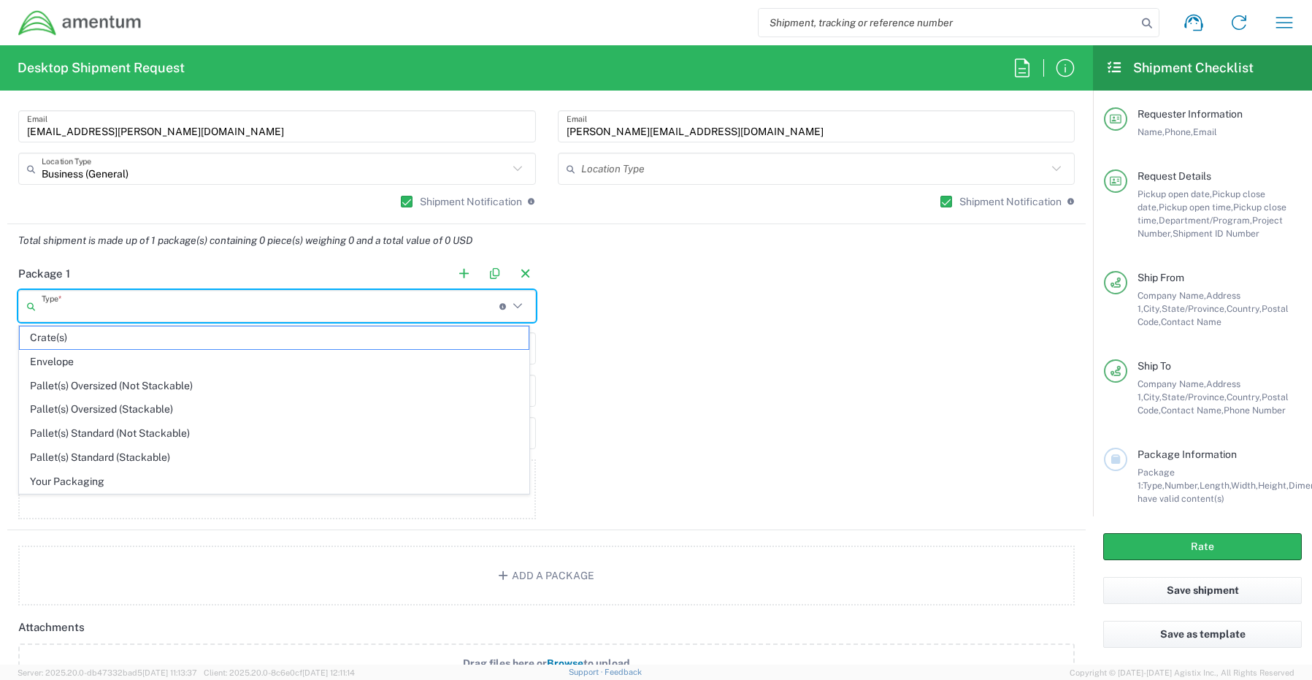
click at [70, 305] on input "text" at bounding box center [271, 307] width 458 height 26
click at [80, 475] on span "Your Packaging" at bounding box center [274, 481] width 509 height 23
type input "Your Packaging"
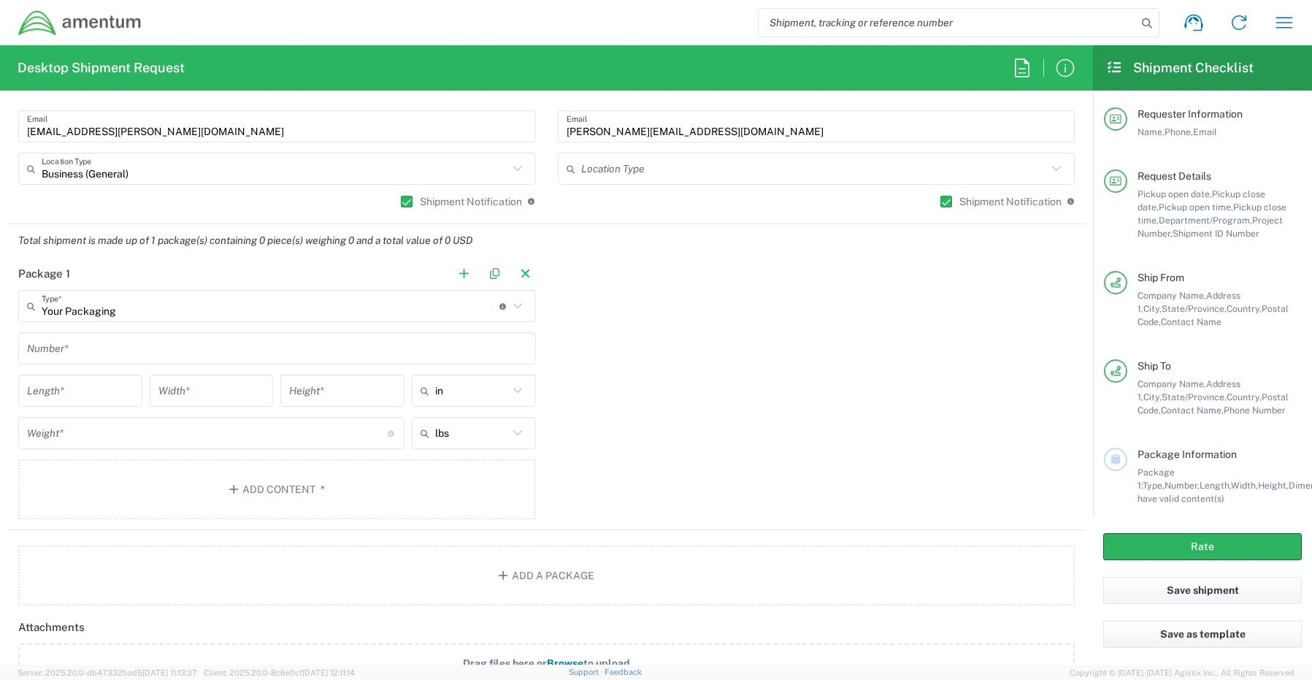
click at [79, 351] on input "text" at bounding box center [277, 349] width 500 height 26
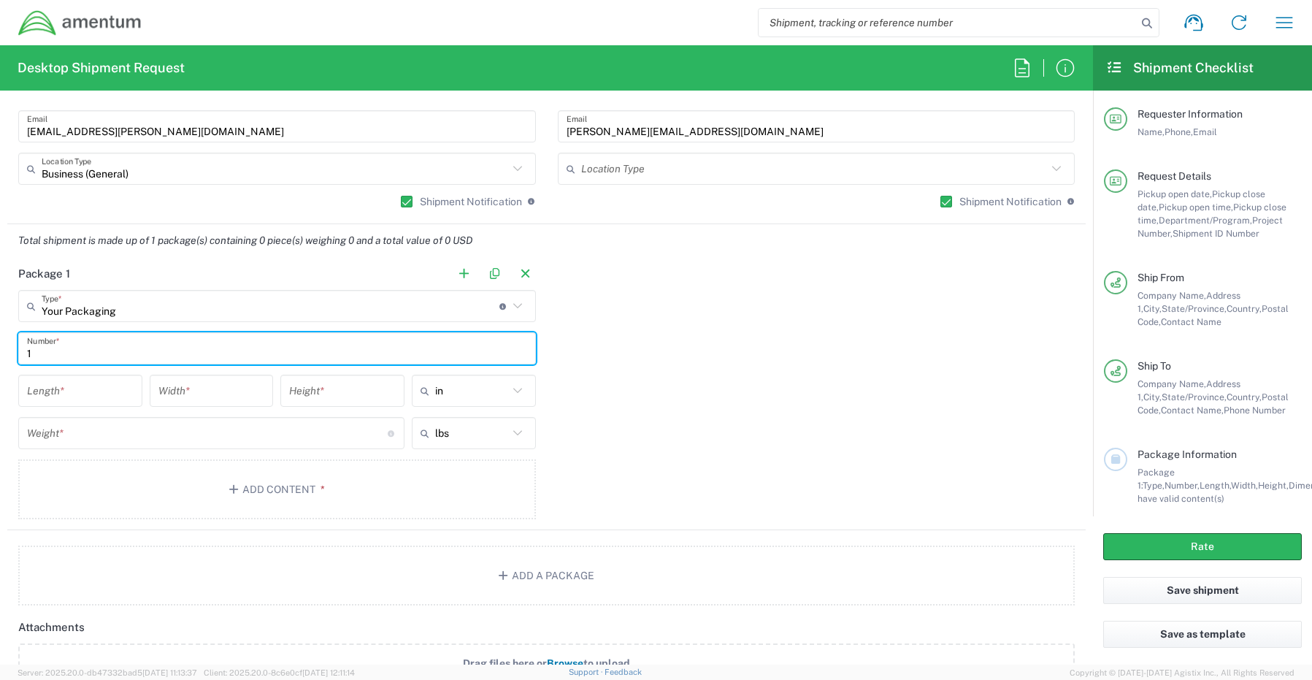
type input "1"
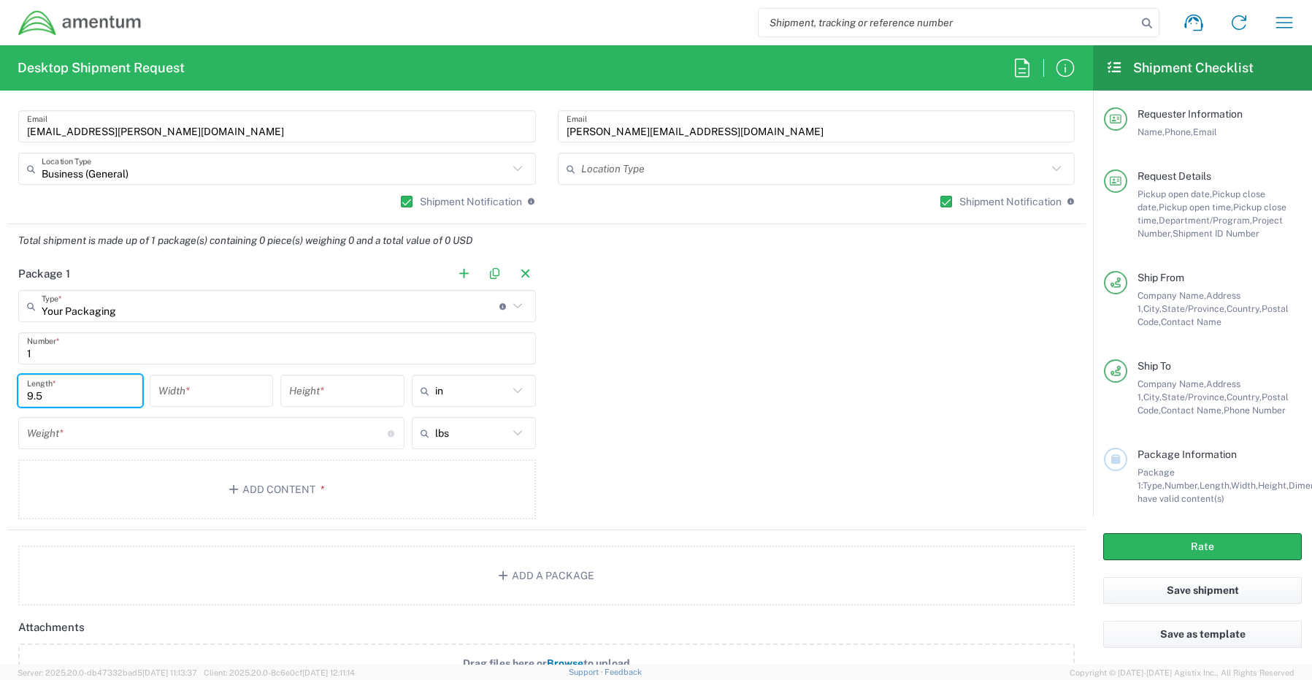
type input "9.5"
type input "12.5"
type input ".25"
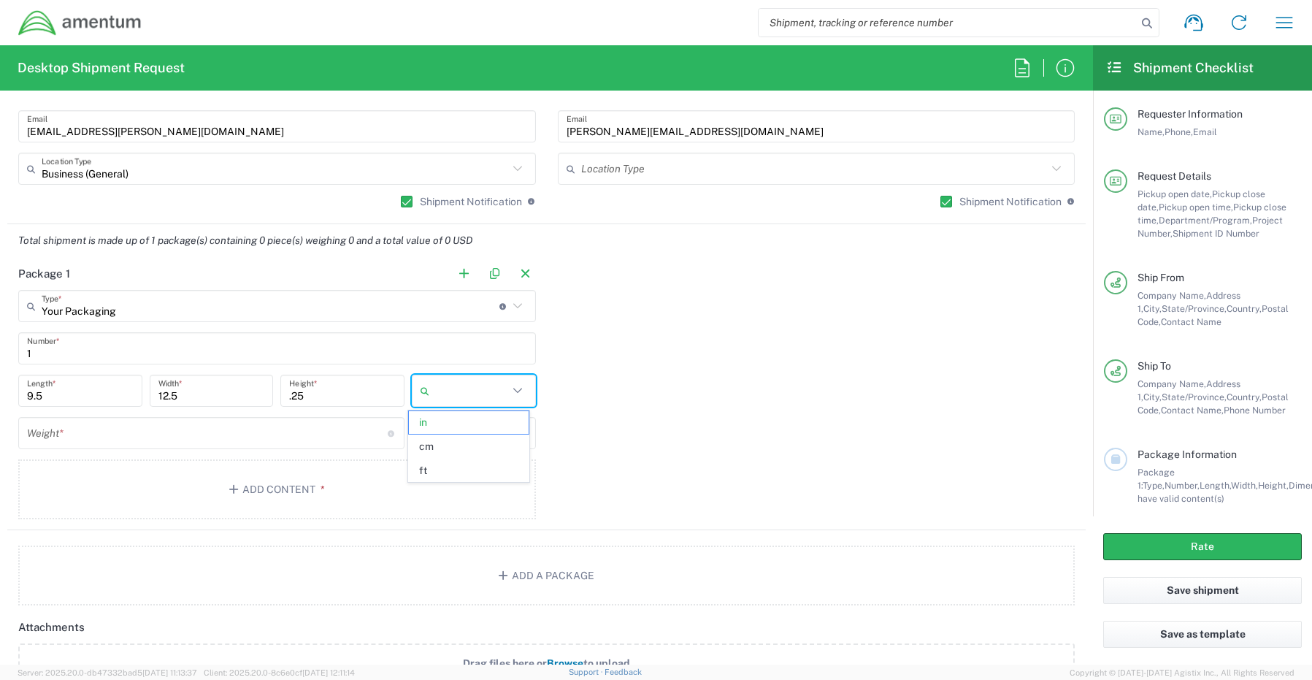
type input "in"
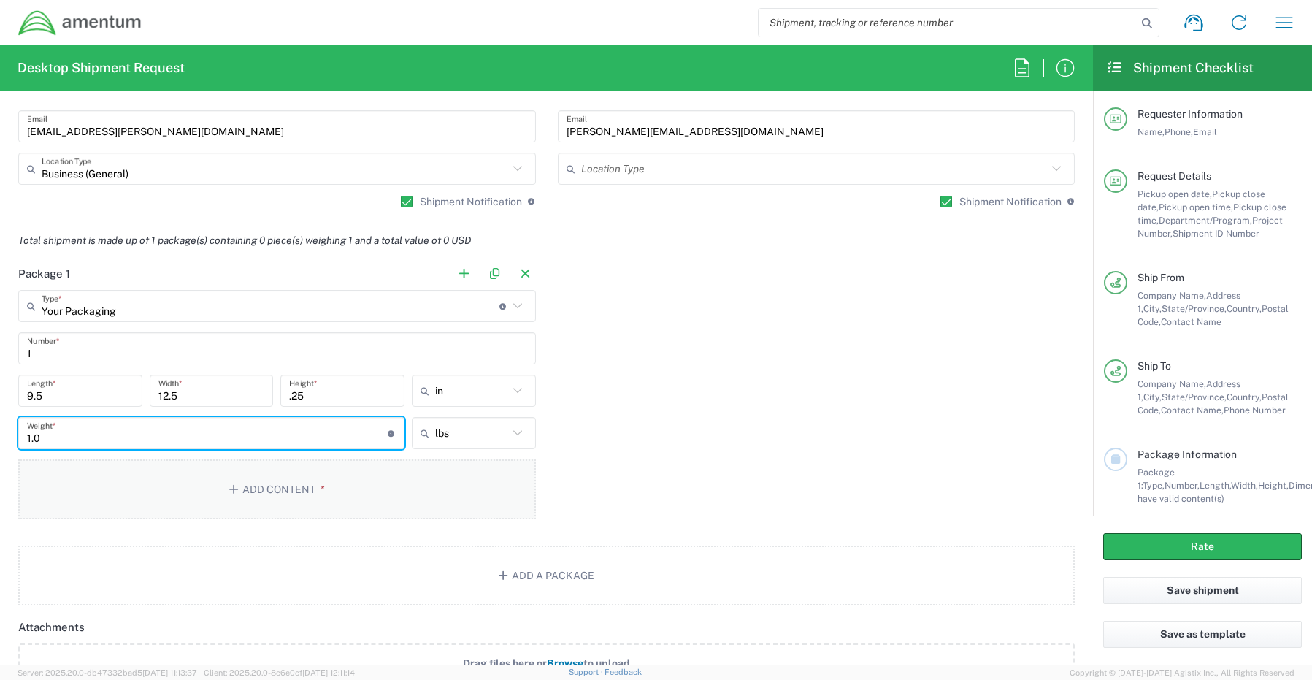
type input "1.0"
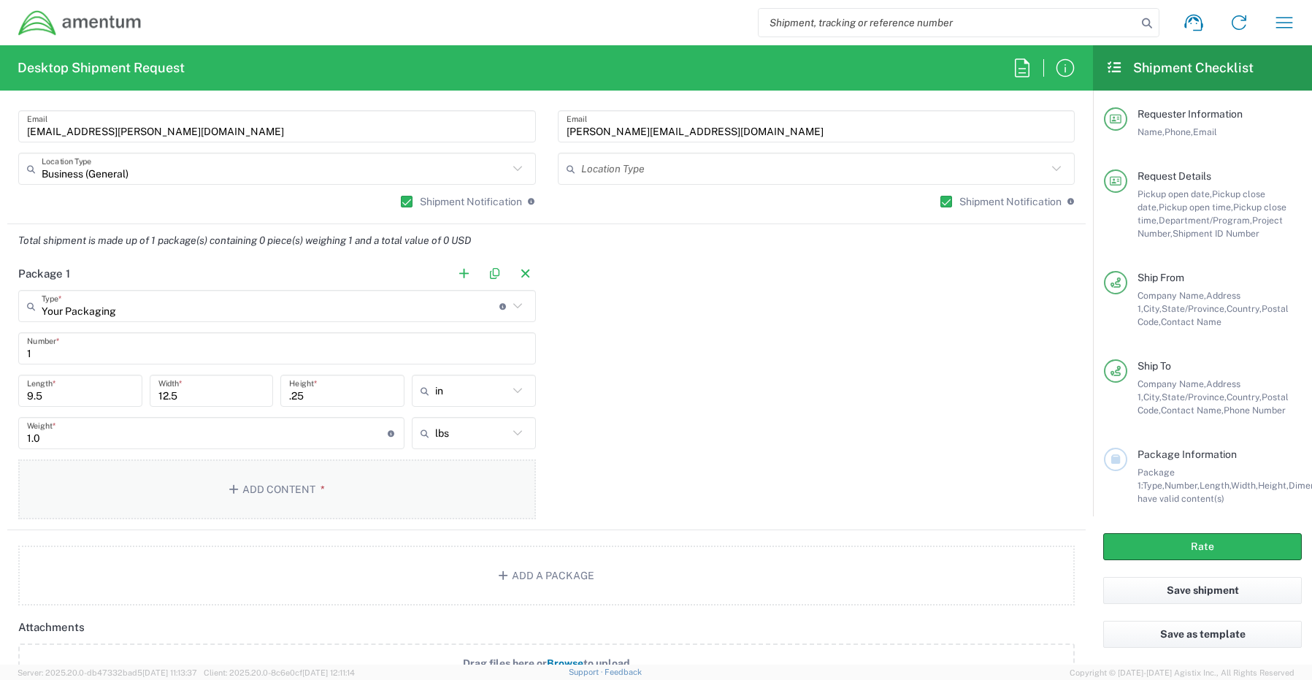
click at [234, 485] on icon "button" at bounding box center [235, 489] width 13 height 10
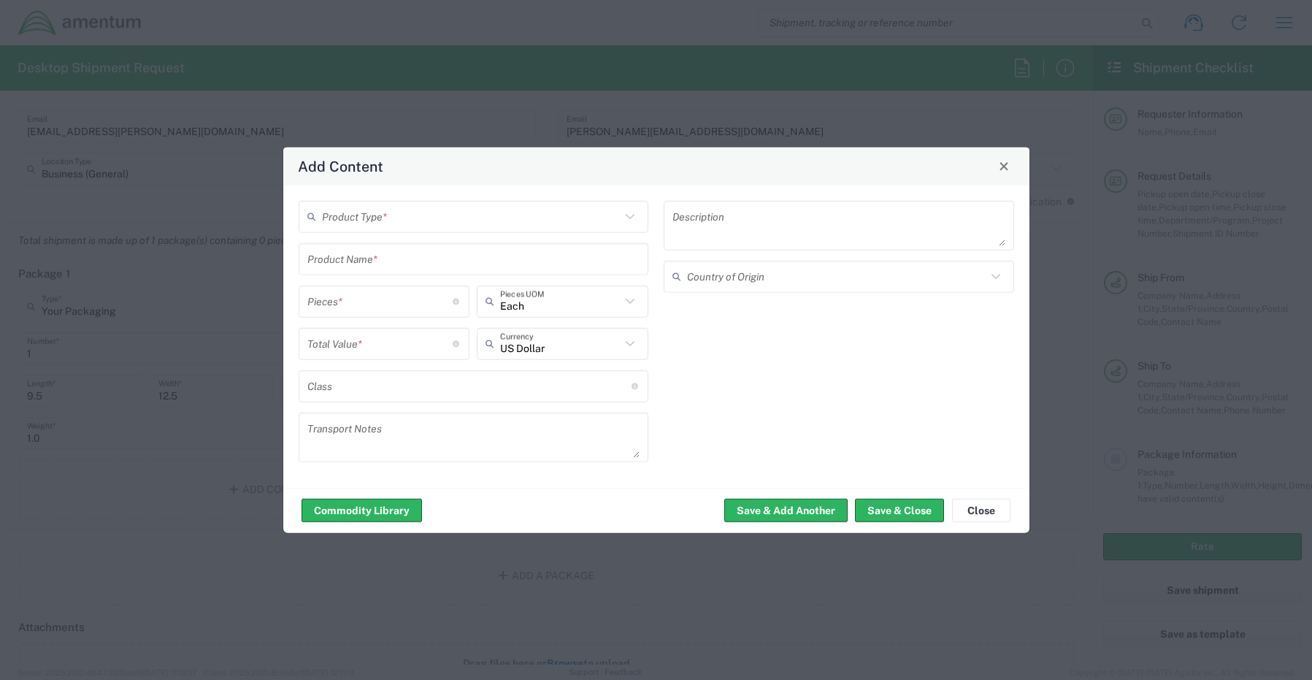
click at [342, 217] on input "text" at bounding box center [471, 217] width 299 height 26
click at [359, 281] on span "General Commodity" at bounding box center [474, 272] width 348 height 23
type input "General Commodity"
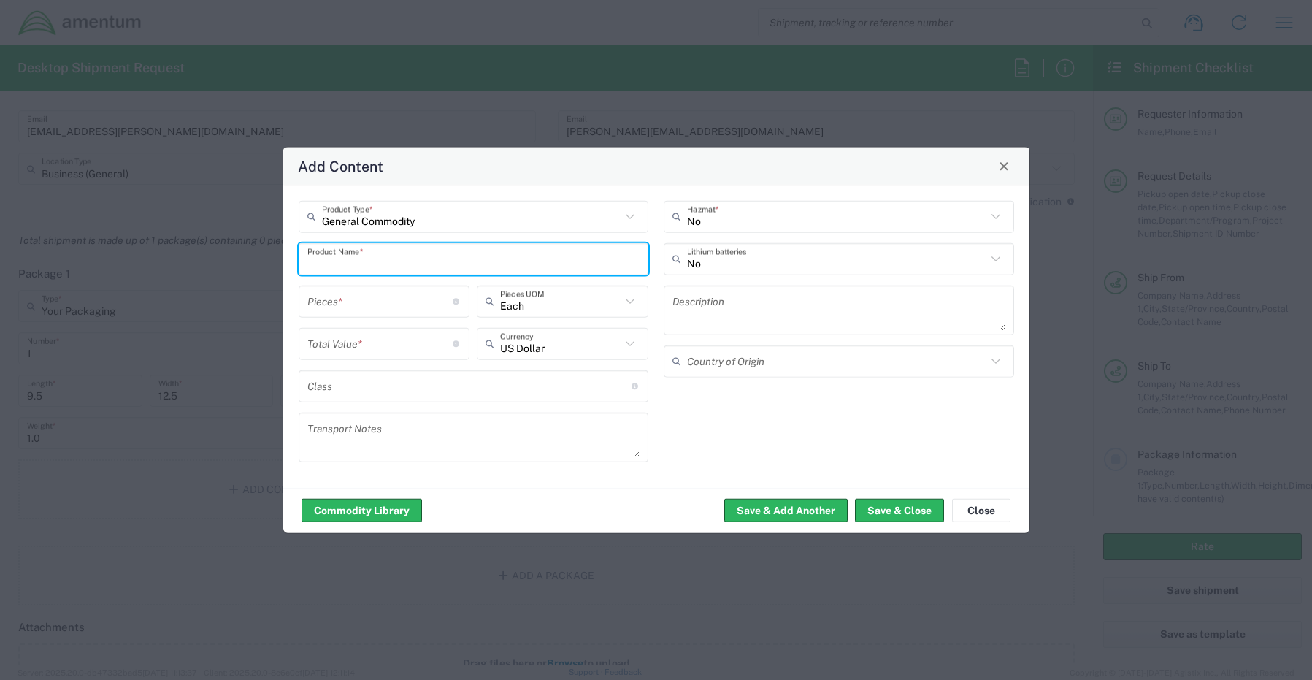
click at [367, 267] on input "text" at bounding box center [473, 259] width 333 height 26
paste input "102601253329"
type input "102601253329"
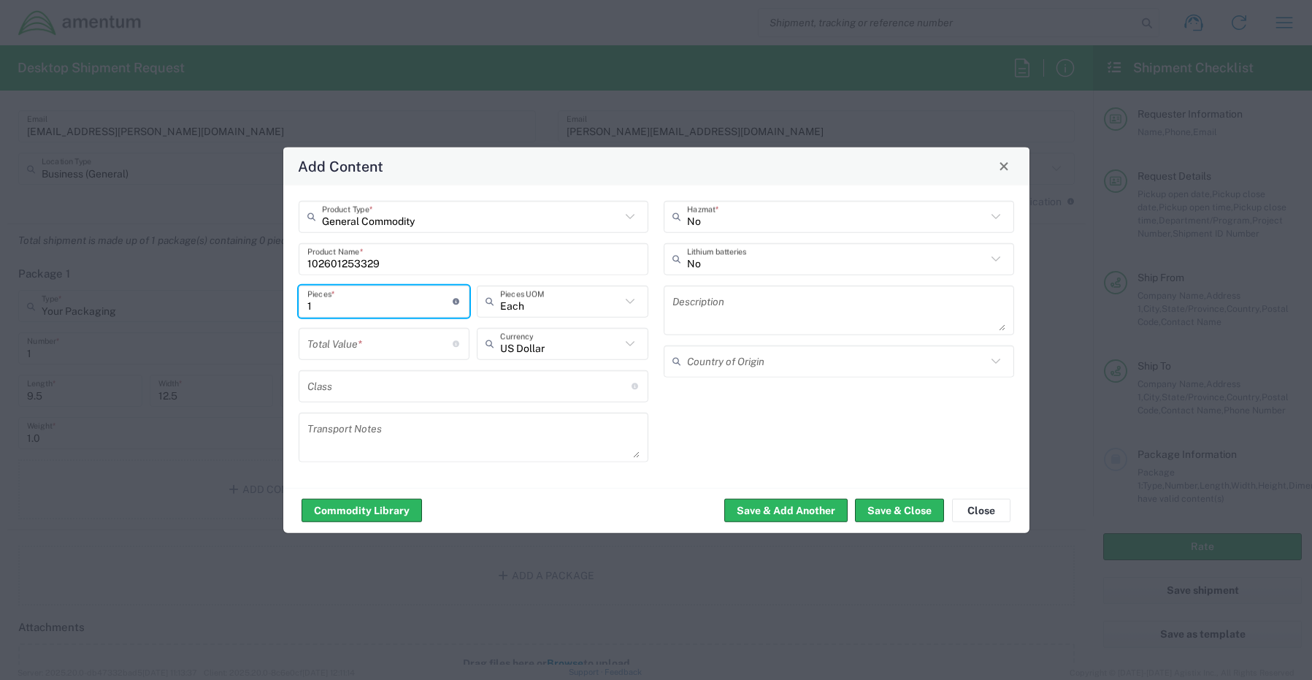
type input "1"
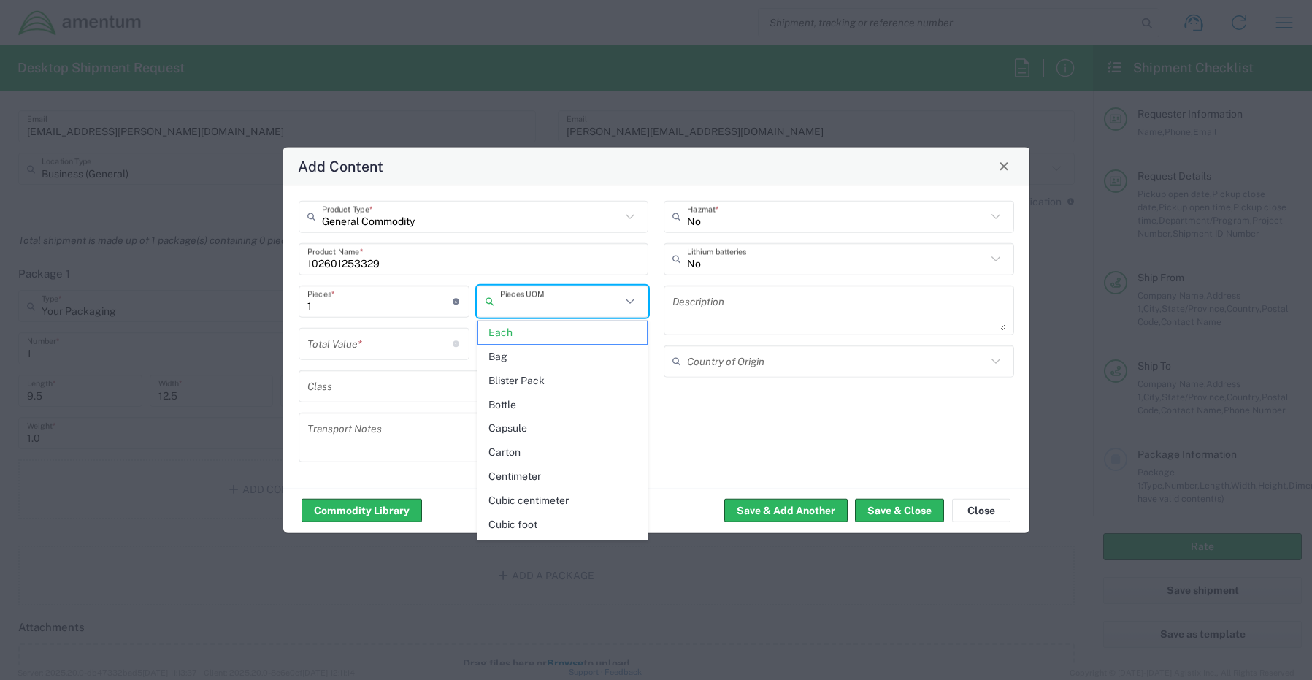
type input "Each"
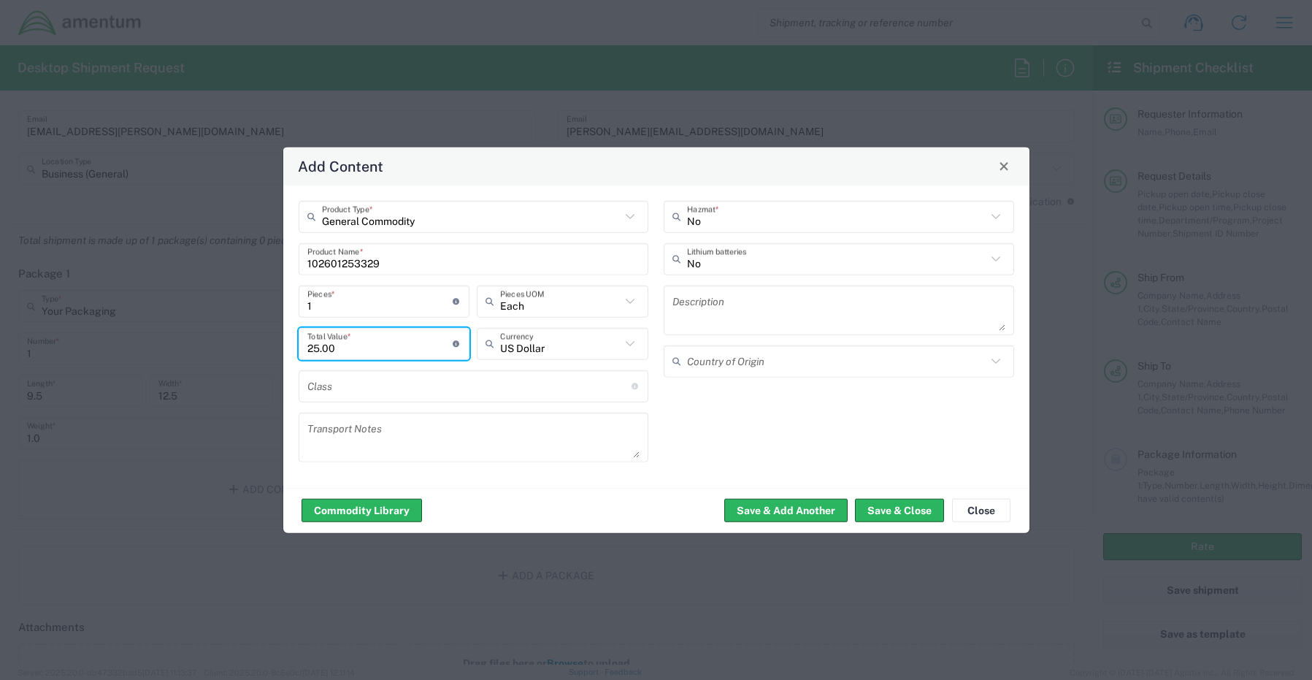
type input "25.00"
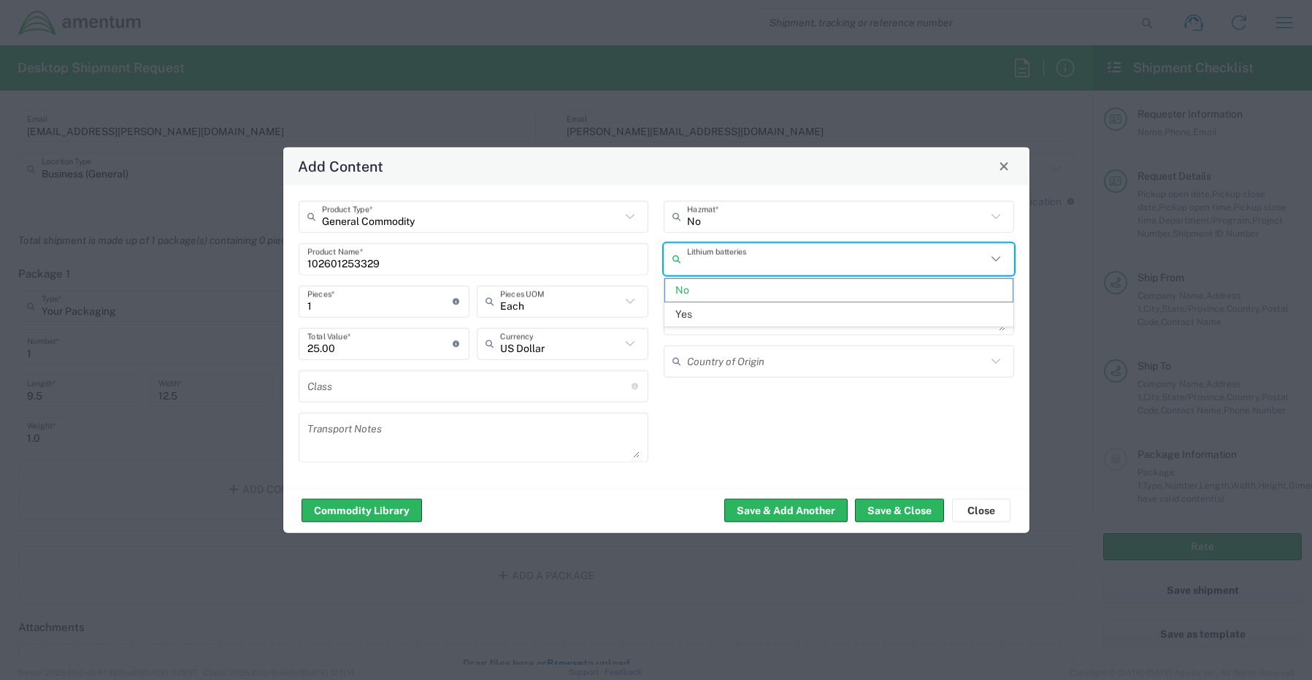
click at [730, 265] on input "text" at bounding box center [836, 259] width 299 height 26
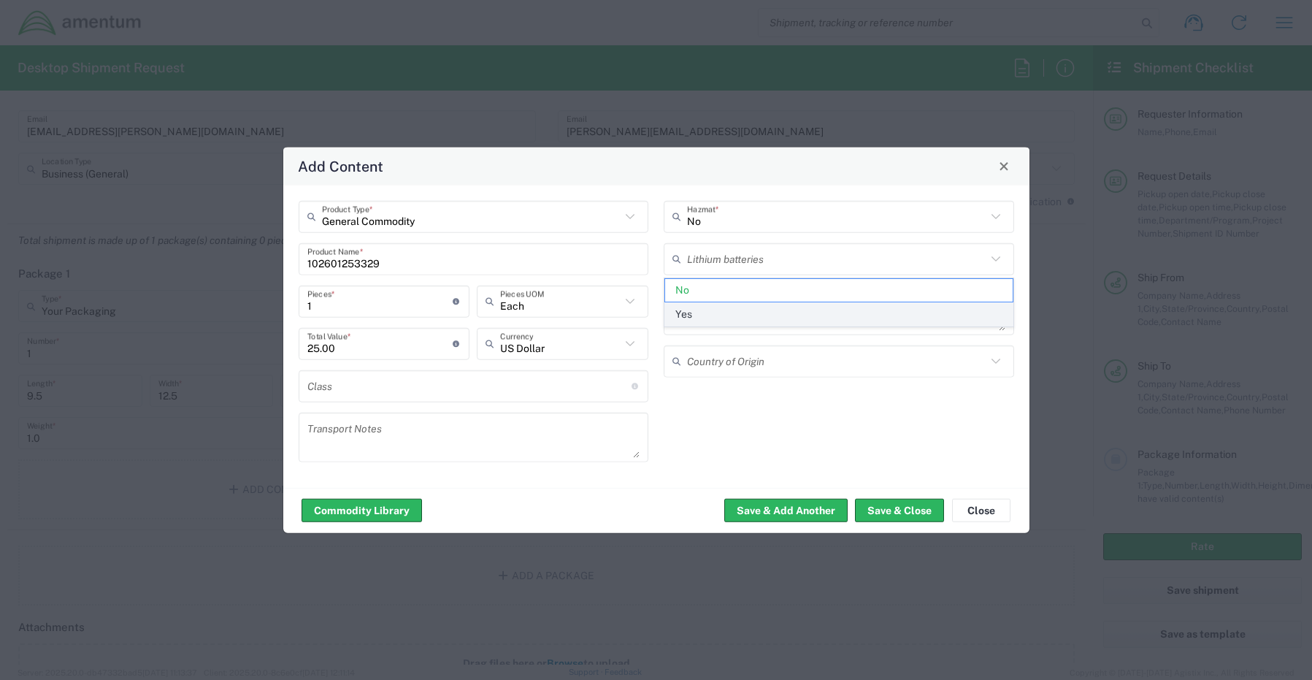
click at [698, 315] on span "Yes" at bounding box center [839, 314] width 348 height 23
type input "Yes"
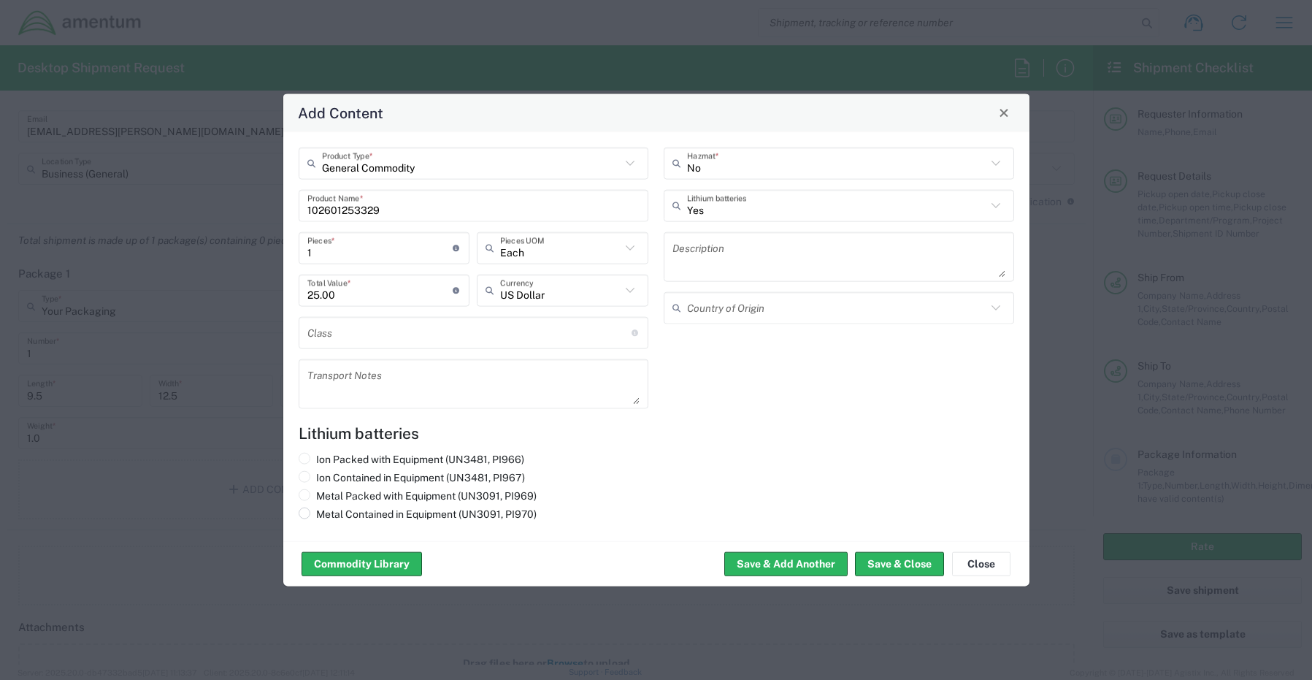
click at [313, 519] on label "Metal Contained in Equipment (UN3091, PI970)" at bounding box center [418, 513] width 238 height 13
click at [316, 516] on input "Metal Contained in Equipment (UN3091, PI970)" at bounding box center [320, 511] width 9 height 9
radio input "true"
click at [890, 560] on button "Save & Close" at bounding box center [899, 563] width 89 height 23
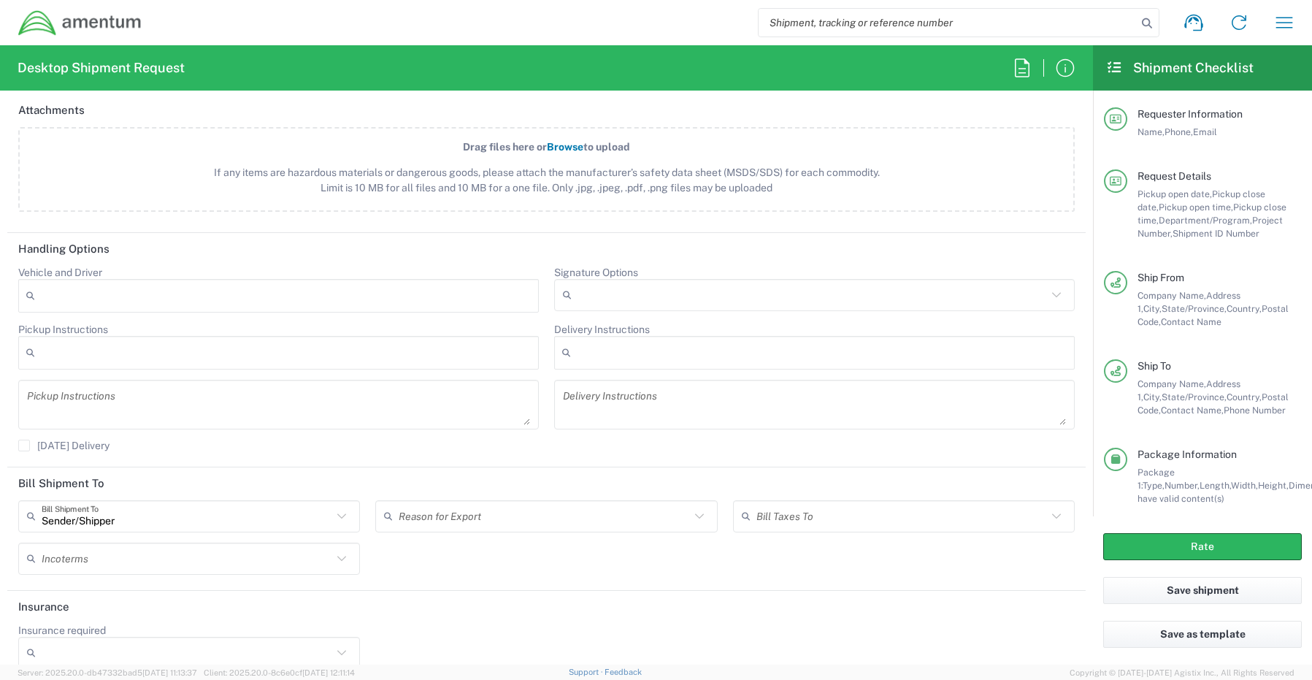
scroll to position [1719, 0]
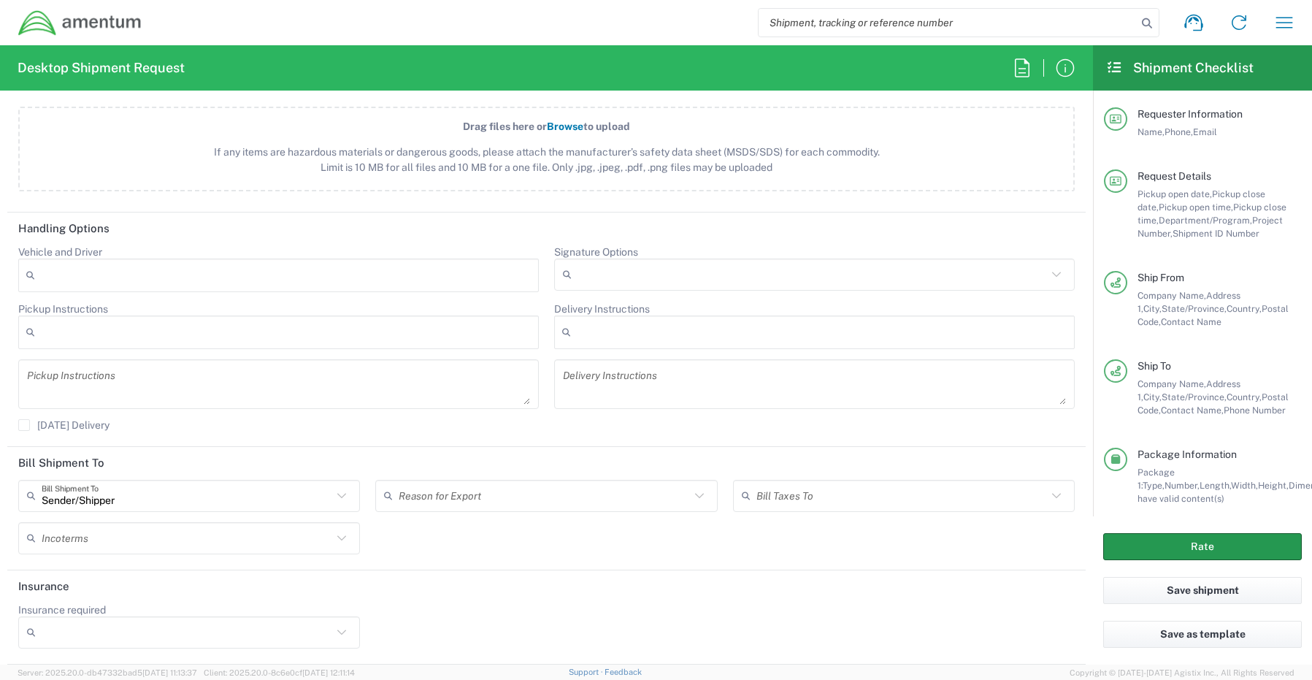
click at [1157, 549] on button "Rate" at bounding box center [1203, 546] width 199 height 27
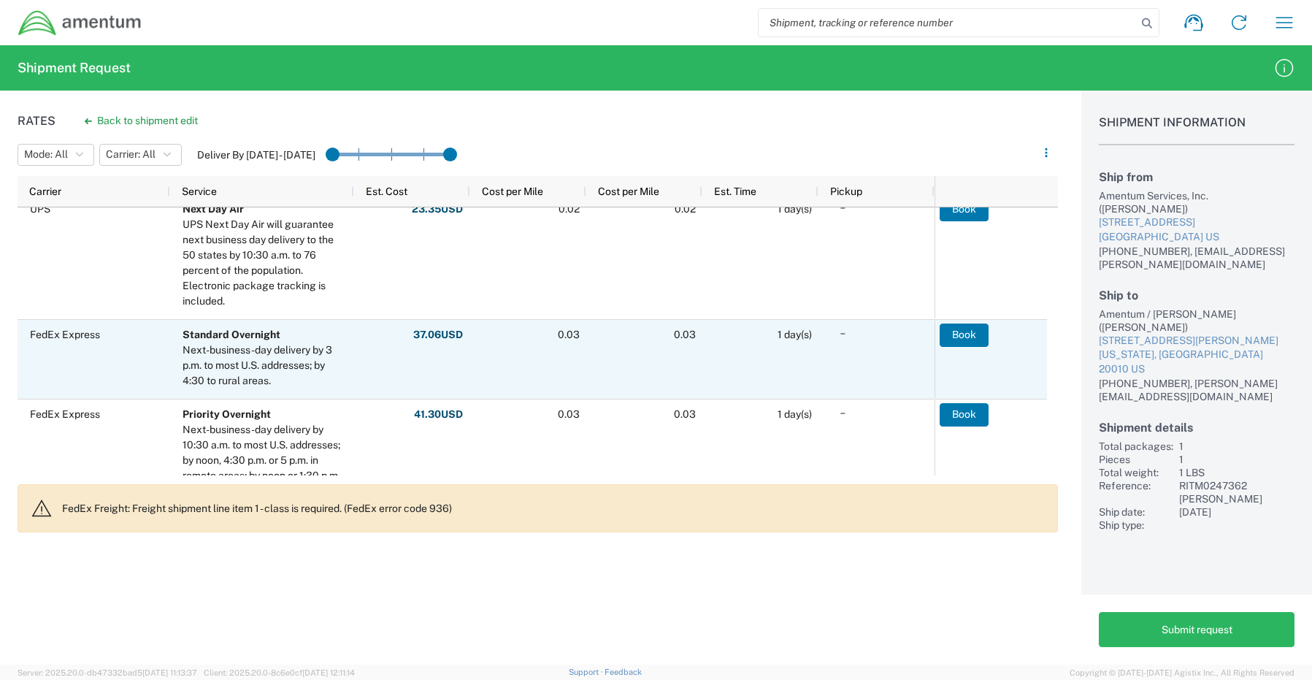
scroll to position [657, 0]
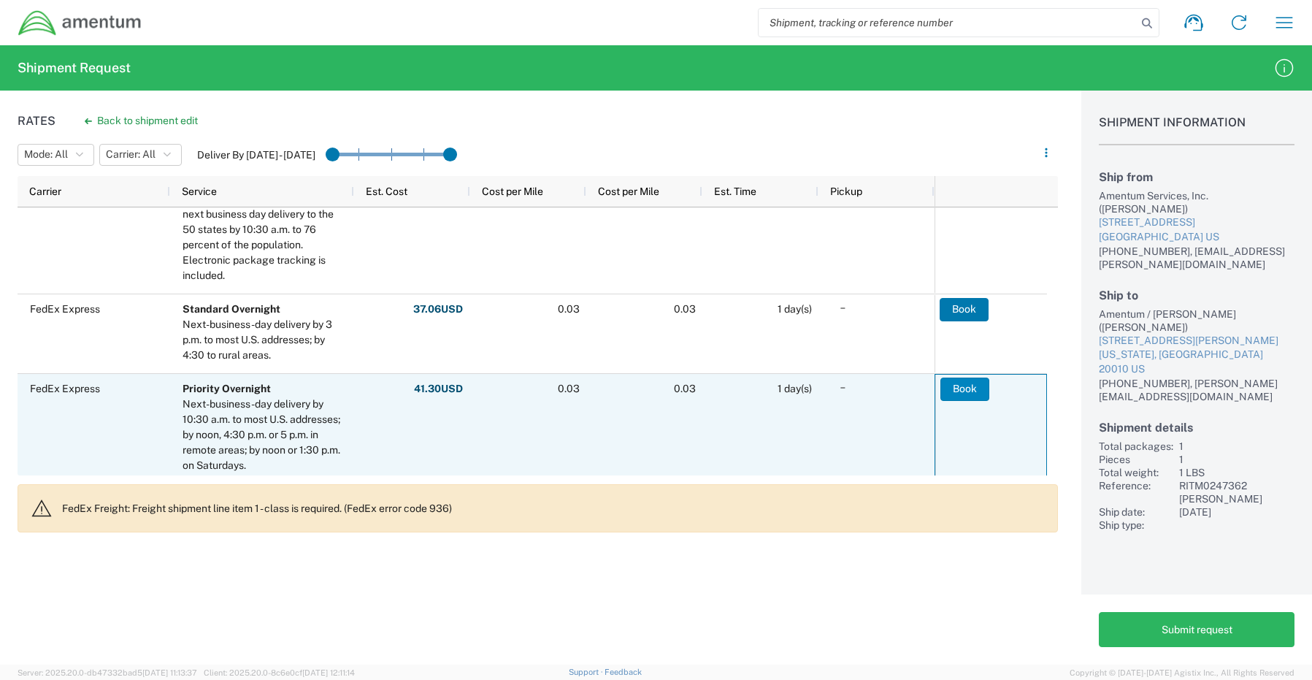
click at [960, 394] on button "Book" at bounding box center [965, 389] width 49 height 23
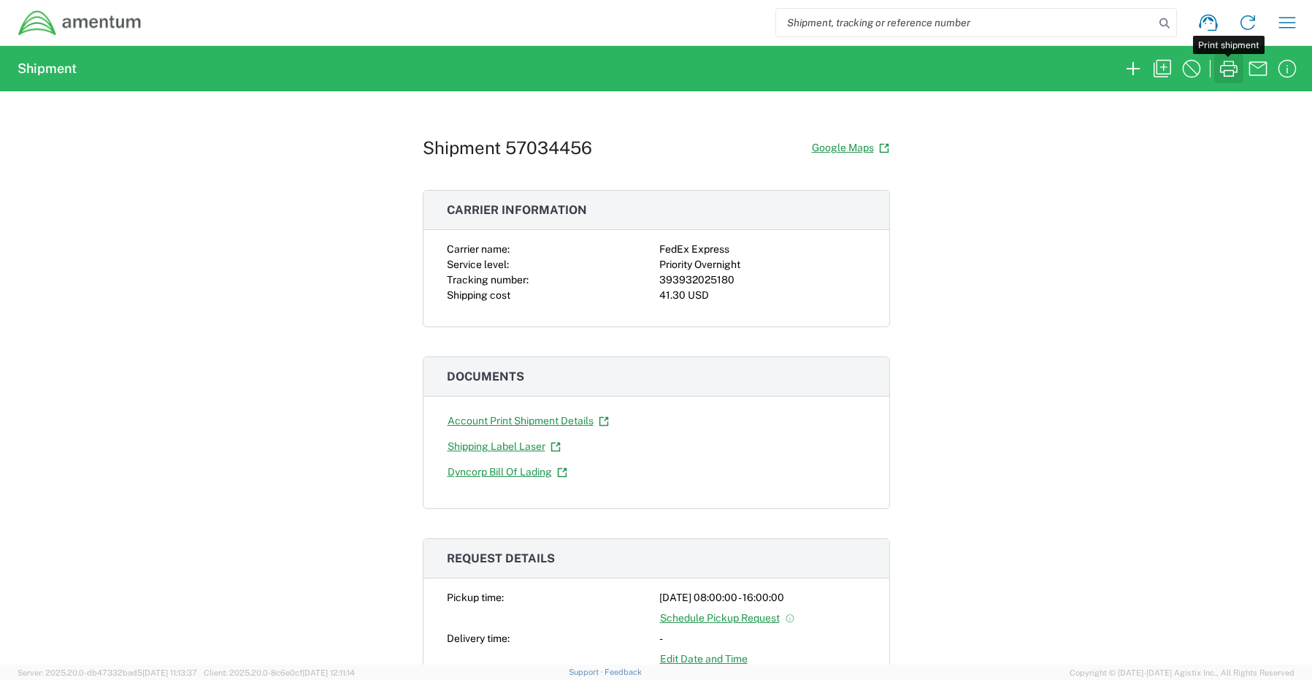
click at [1224, 69] on icon "button" at bounding box center [1229, 68] width 23 height 23
click at [1285, 26] on icon "button" at bounding box center [1287, 22] width 23 height 23
